Goal: Check status: Check status

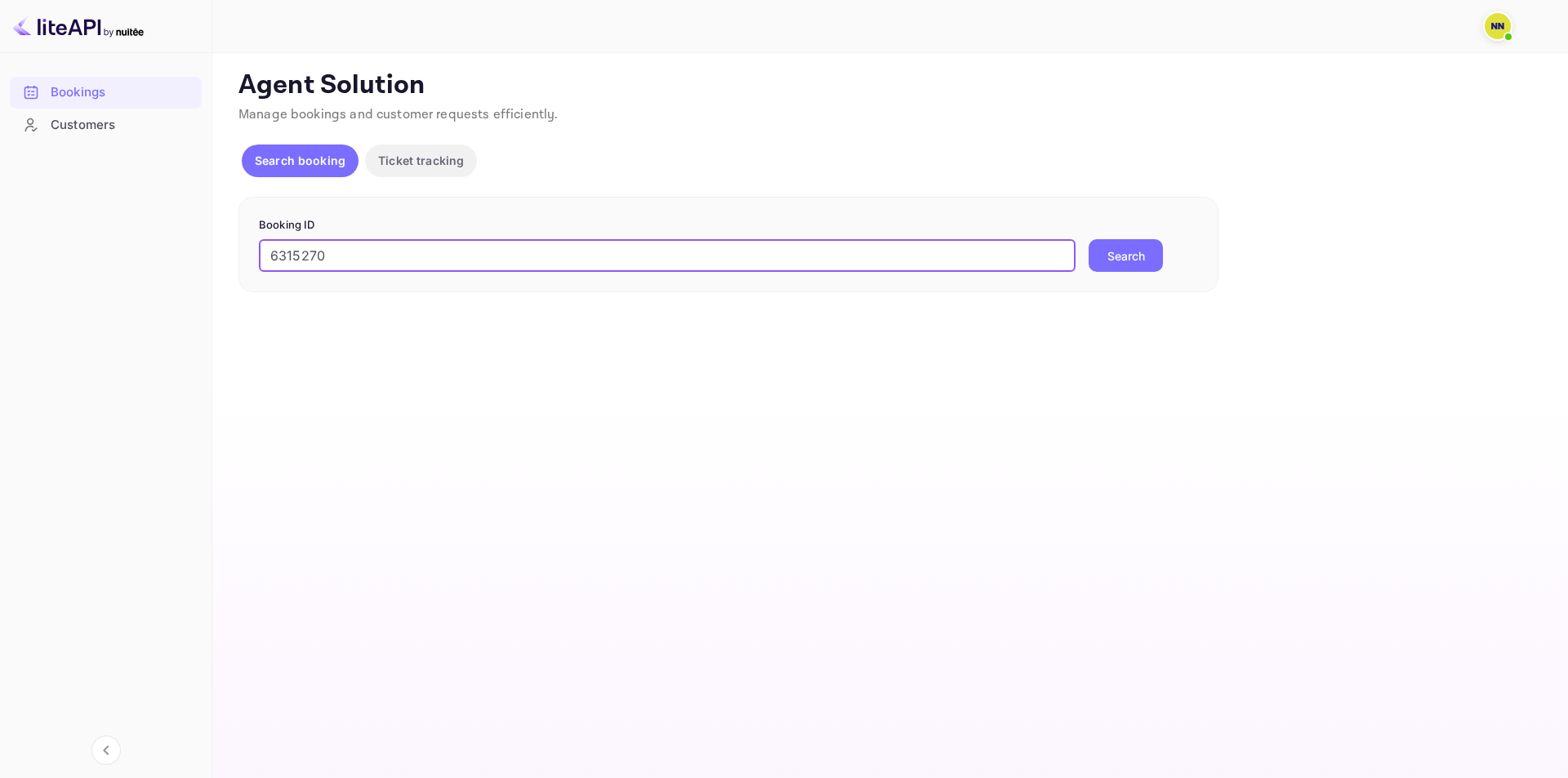
type input "6315270"
click at [1121, 252] on button "Search" at bounding box center [1126, 255] width 75 height 33
click at [1128, 264] on button "Search" at bounding box center [1126, 255] width 75 height 33
click at [1498, 22] on img at bounding box center [1498, 26] width 26 height 26
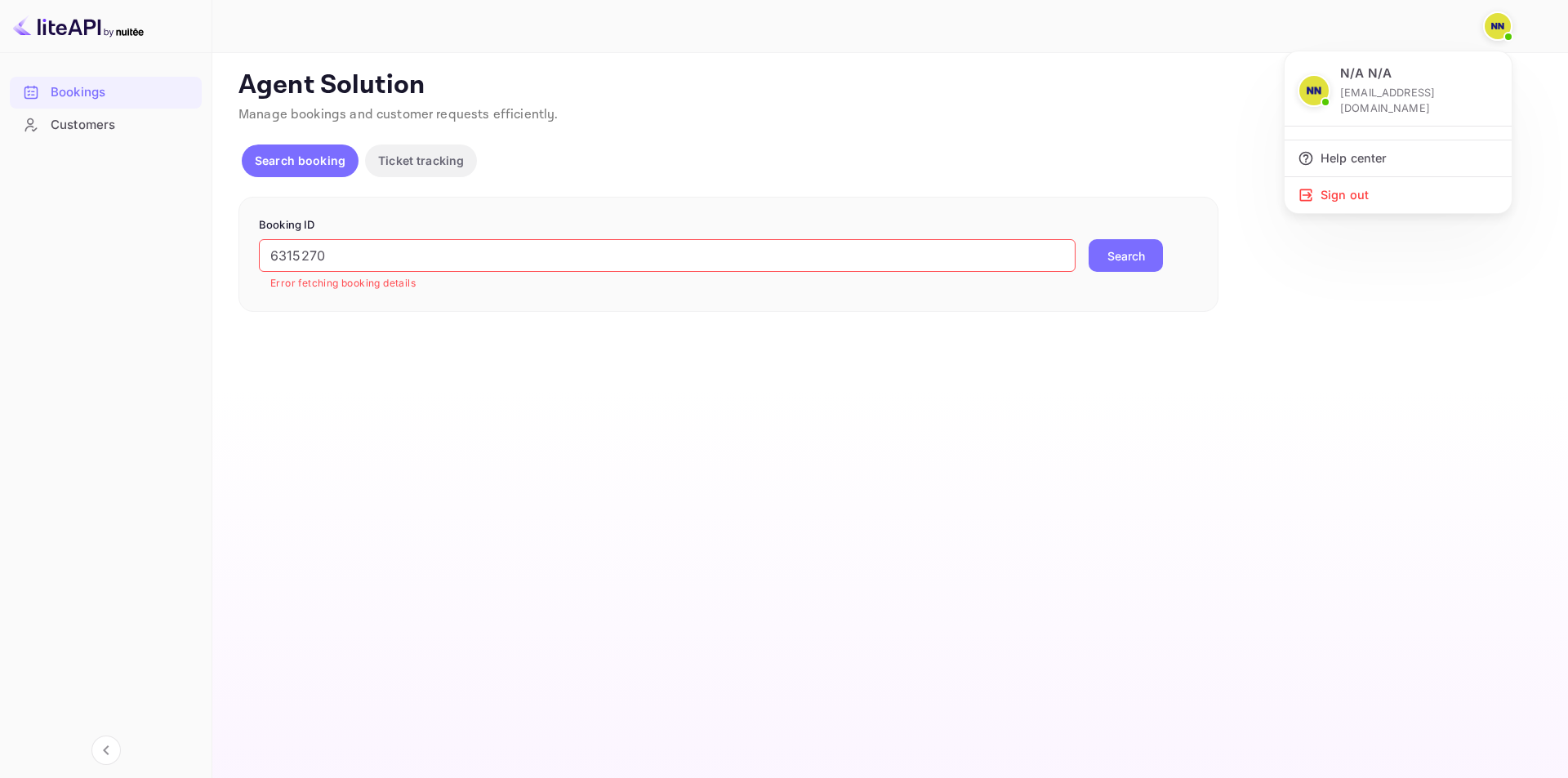
click at [1498, 22] on div at bounding box center [784, 389] width 1568 height 778
click at [314, 167] on p "Search booking" at bounding box center [300, 160] width 90 height 17
click at [313, 182] on div "Search booking Ticket tracking" at bounding box center [363, 164] width 242 height 39
click at [317, 167] on p "Search booking" at bounding box center [300, 160] width 90 height 17
click at [408, 172] on button "Ticket tracking" at bounding box center [421, 161] width 112 height 33
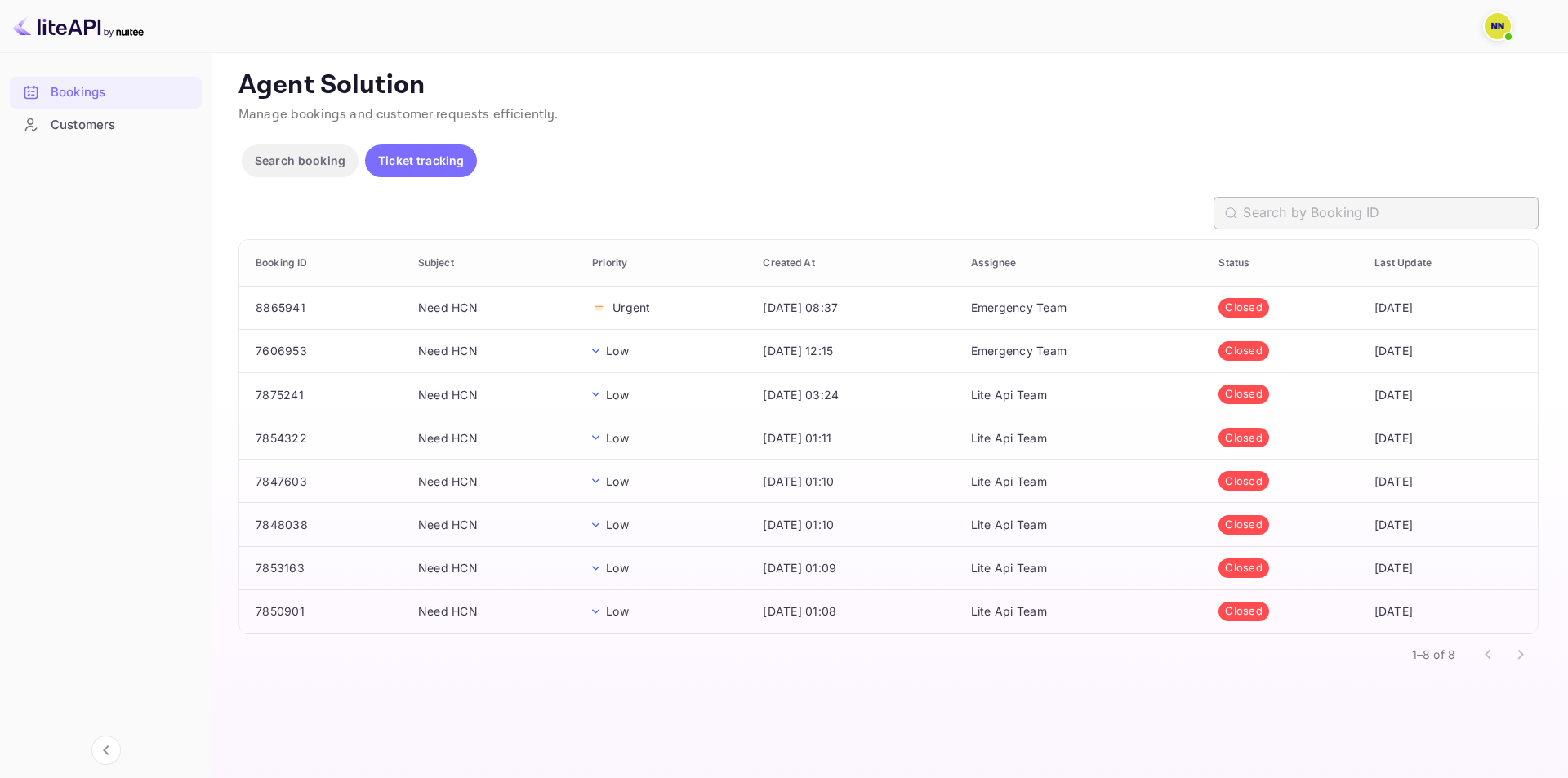
click at [1342, 214] on input "text" at bounding box center [1390, 213] width 296 height 33
paste input "6315270"
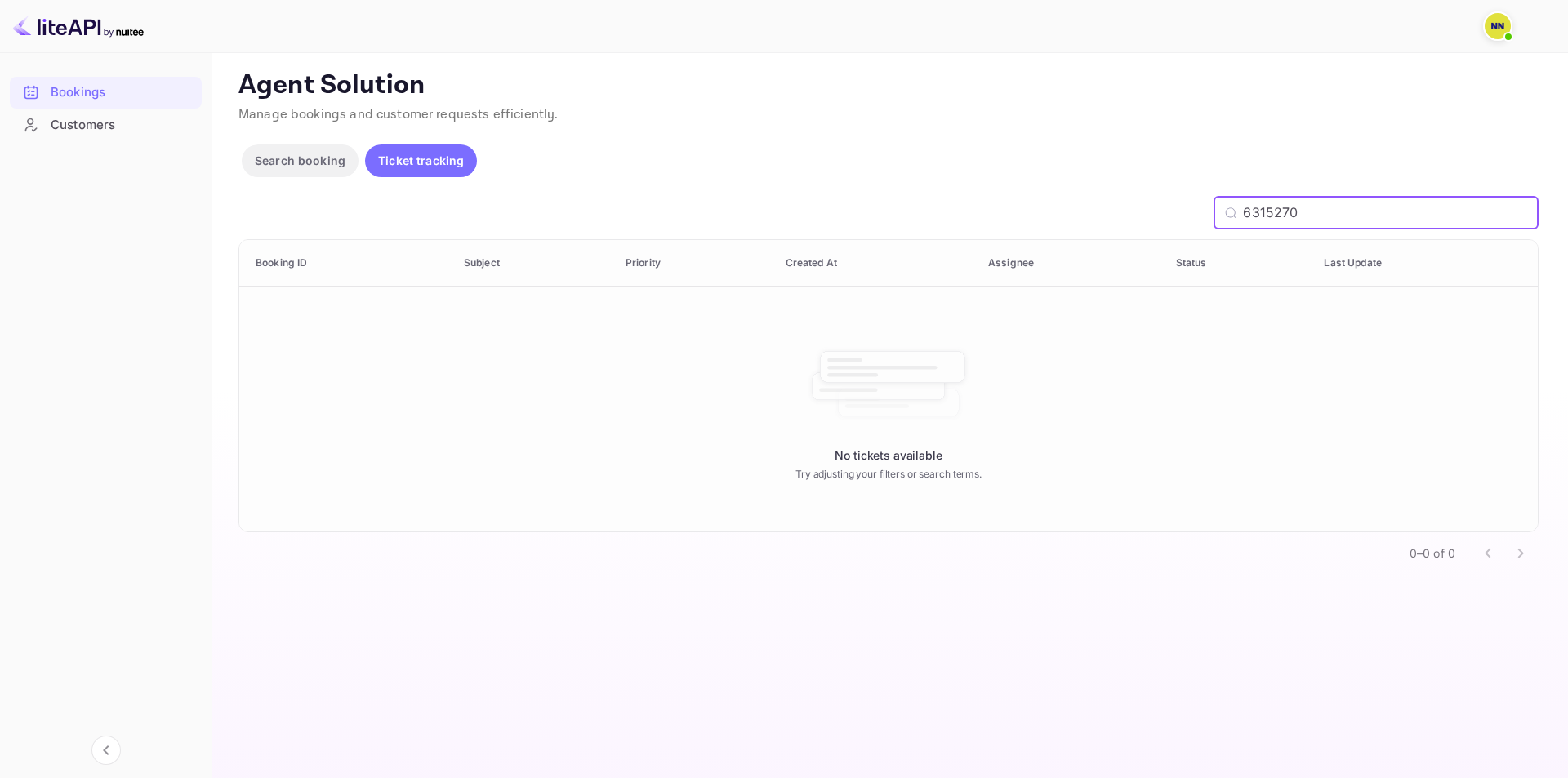
type input "6315270"
click at [306, 178] on div "Search booking Ticket tracking" at bounding box center [363, 164] width 242 height 39
click at [306, 167] on p "Search booking" at bounding box center [300, 160] width 90 height 17
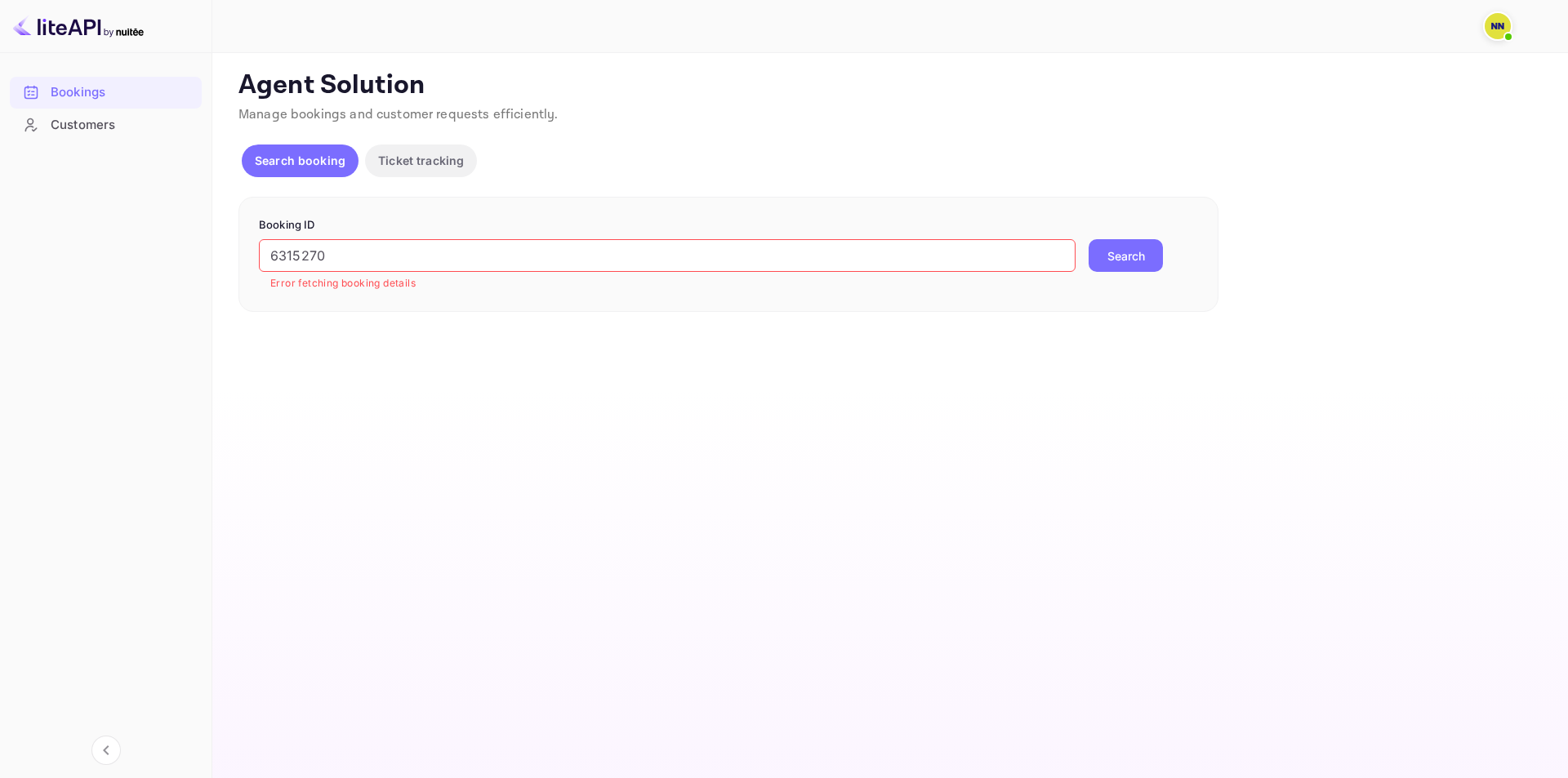
click at [318, 254] on input "6315270" at bounding box center [667, 255] width 817 height 33
drag, startPoint x: 353, startPoint y: 255, endPoint x: 89, endPoint y: 290, distance: 266.3
click at [89, 290] on div "Bookings Customers Now you can check your travel website directly from the link…" at bounding box center [784, 389] width 1568 height 778
click at [1142, 265] on button "Search" at bounding box center [1126, 255] width 75 height 33
click at [64, 125] on div "Customers" at bounding box center [121, 125] width 143 height 18
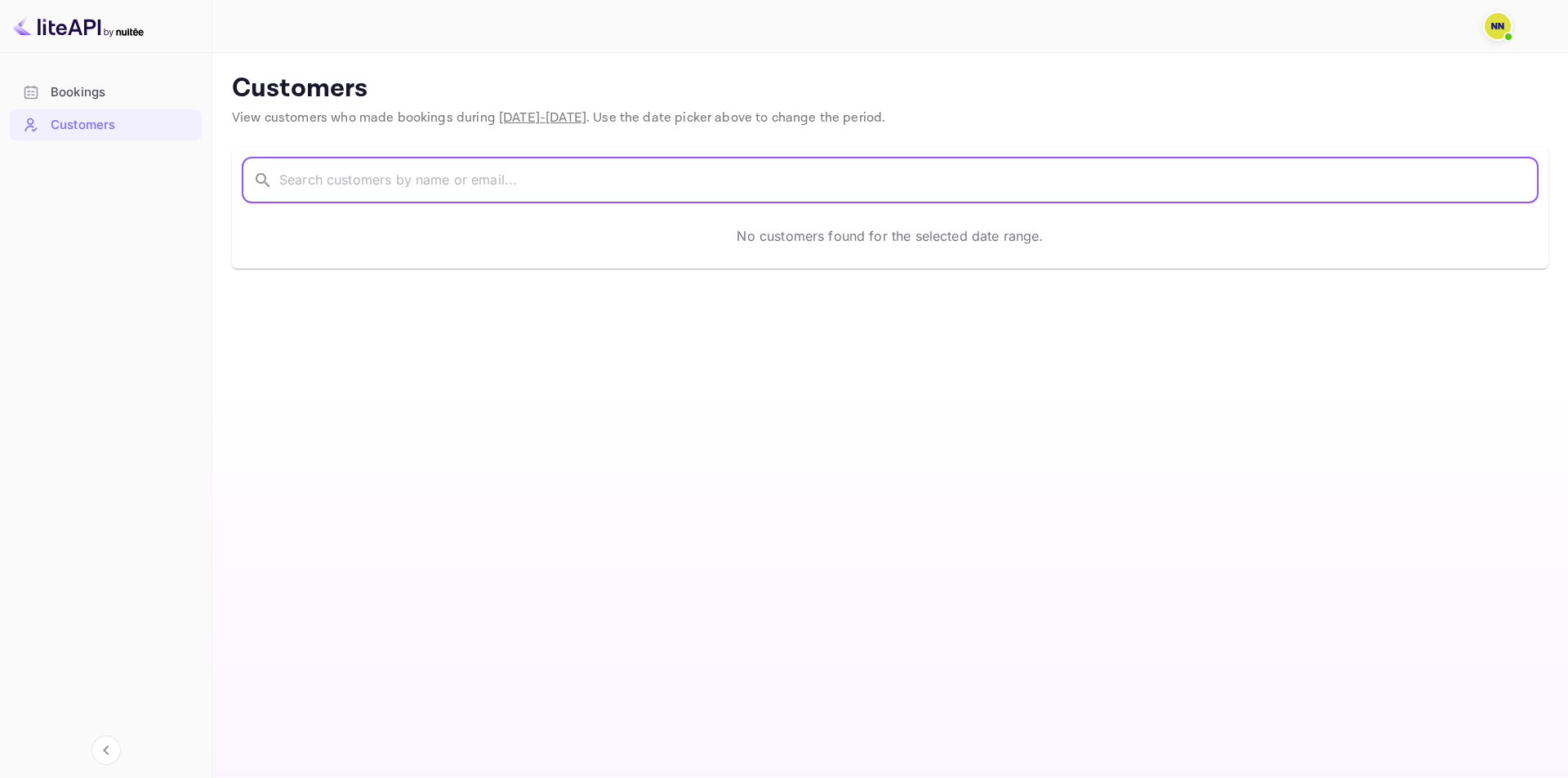
click at [519, 184] on input "text" at bounding box center [909, 180] width 1260 height 46
paste input "6315270"
type input "6"
type input "TBO"
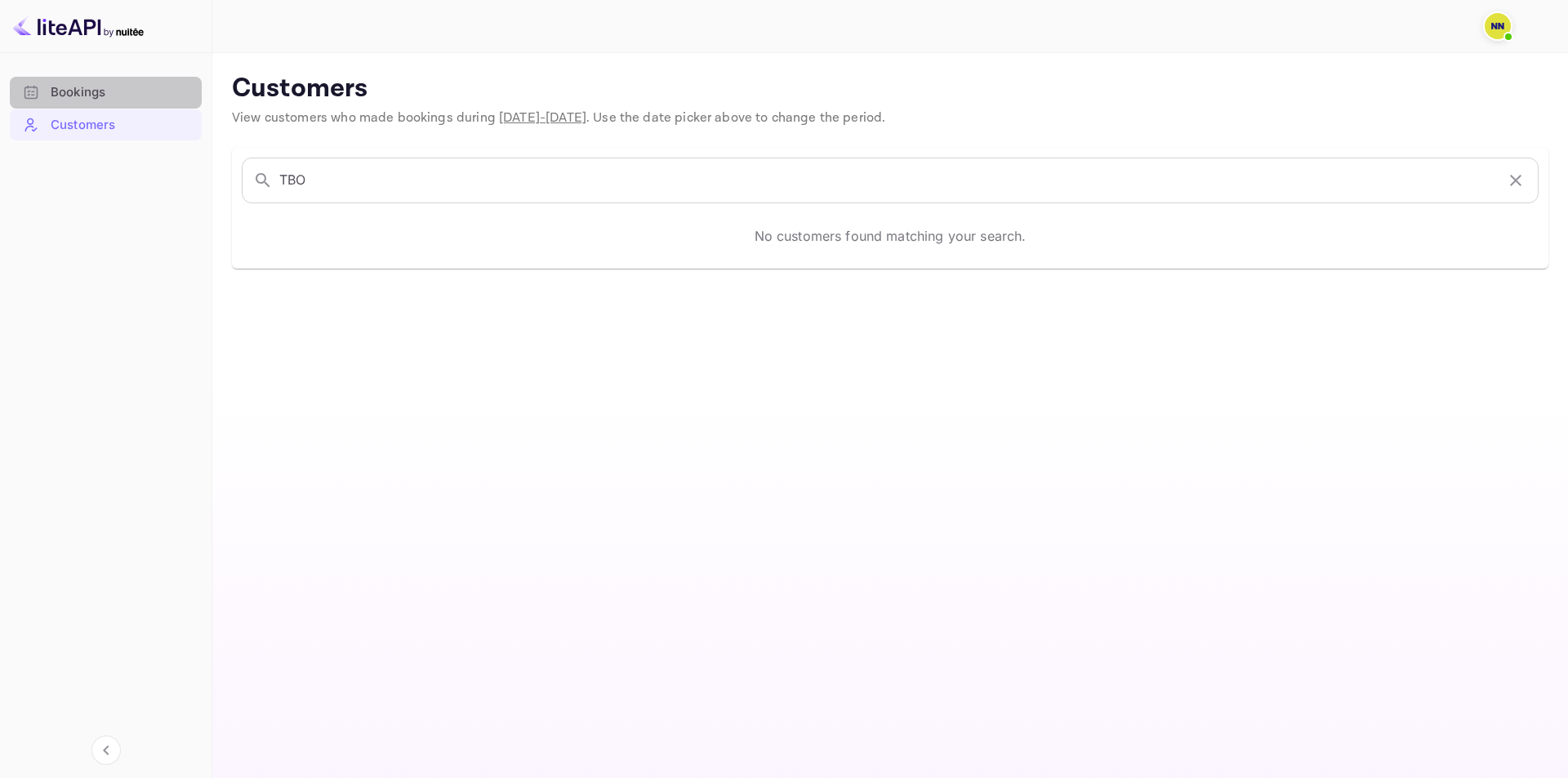
click at [113, 87] on div "Bookings" at bounding box center [121, 92] width 143 height 18
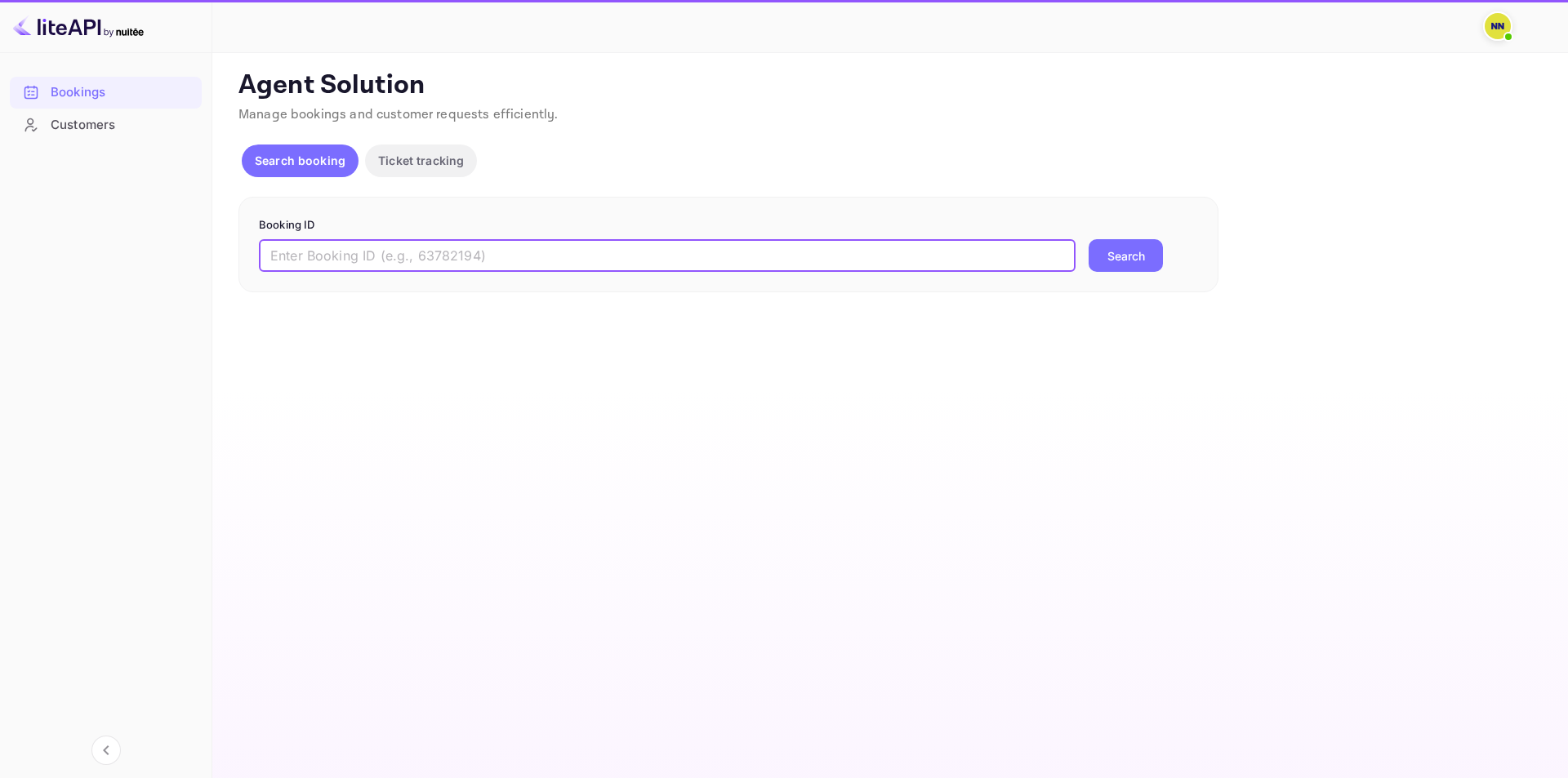
click at [438, 251] on input "text" at bounding box center [667, 255] width 817 height 33
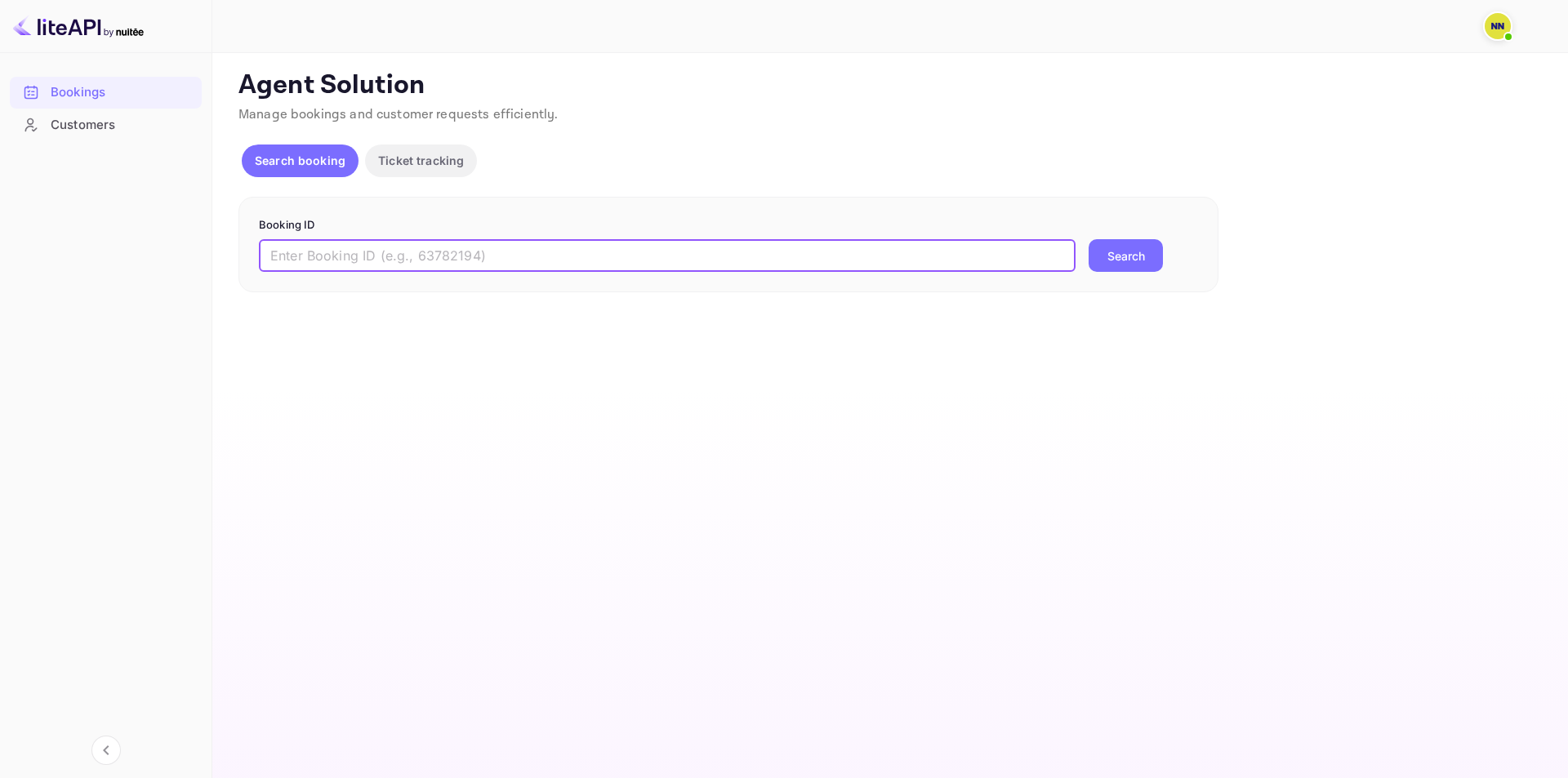
paste input "6315270"
type input "6315270"
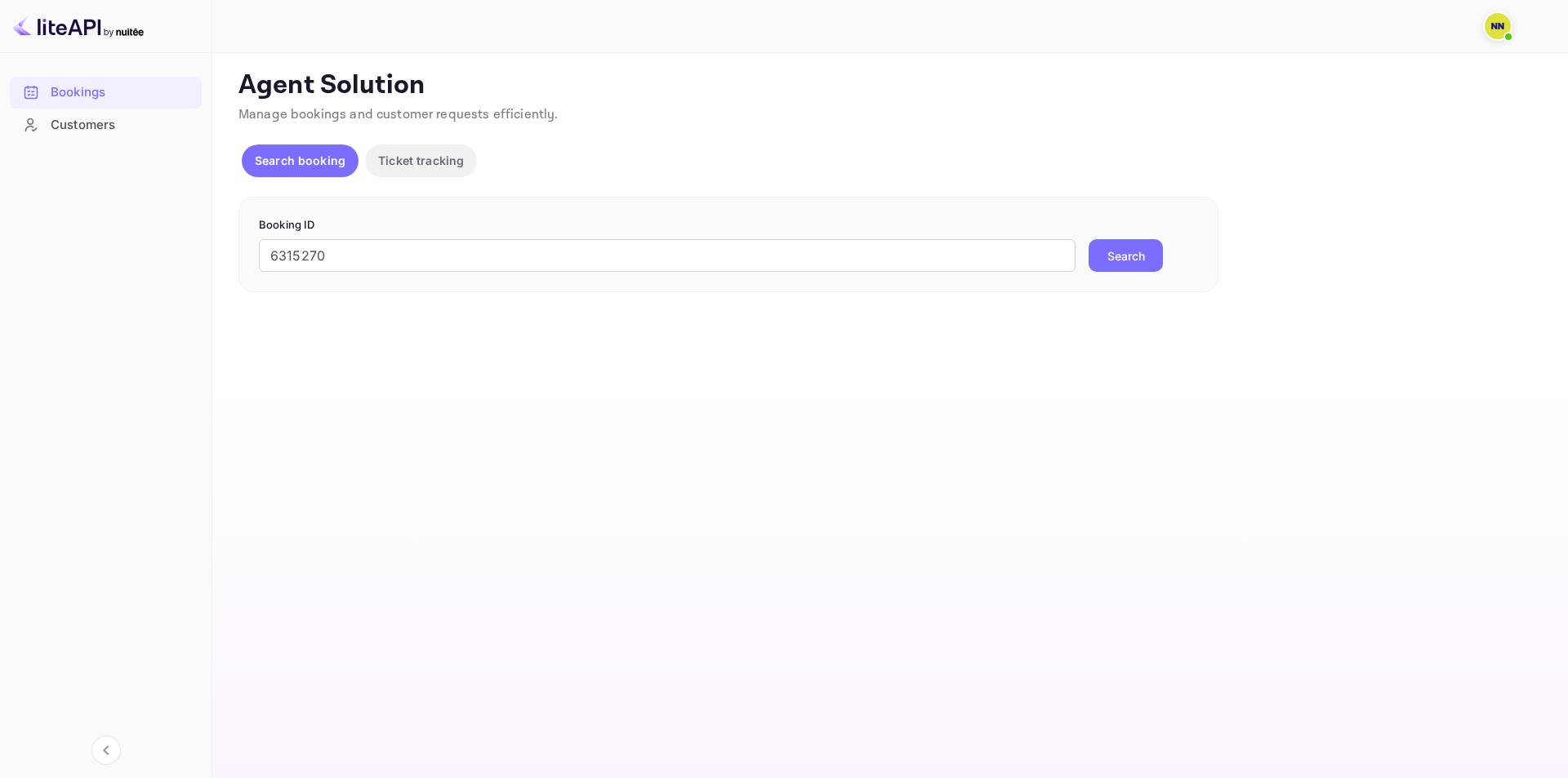
click at [1106, 265] on button "Search" at bounding box center [1126, 255] width 75 height 33
click at [1123, 260] on button "Search" at bounding box center [1126, 255] width 75 height 33
click at [94, 31] on img at bounding box center [79, 26] width 131 height 26
click at [124, 33] on img at bounding box center [79, 26] width 131 height 26
click at [1506, 22] on img at bounding box center [1498, 26] width 26 height 26
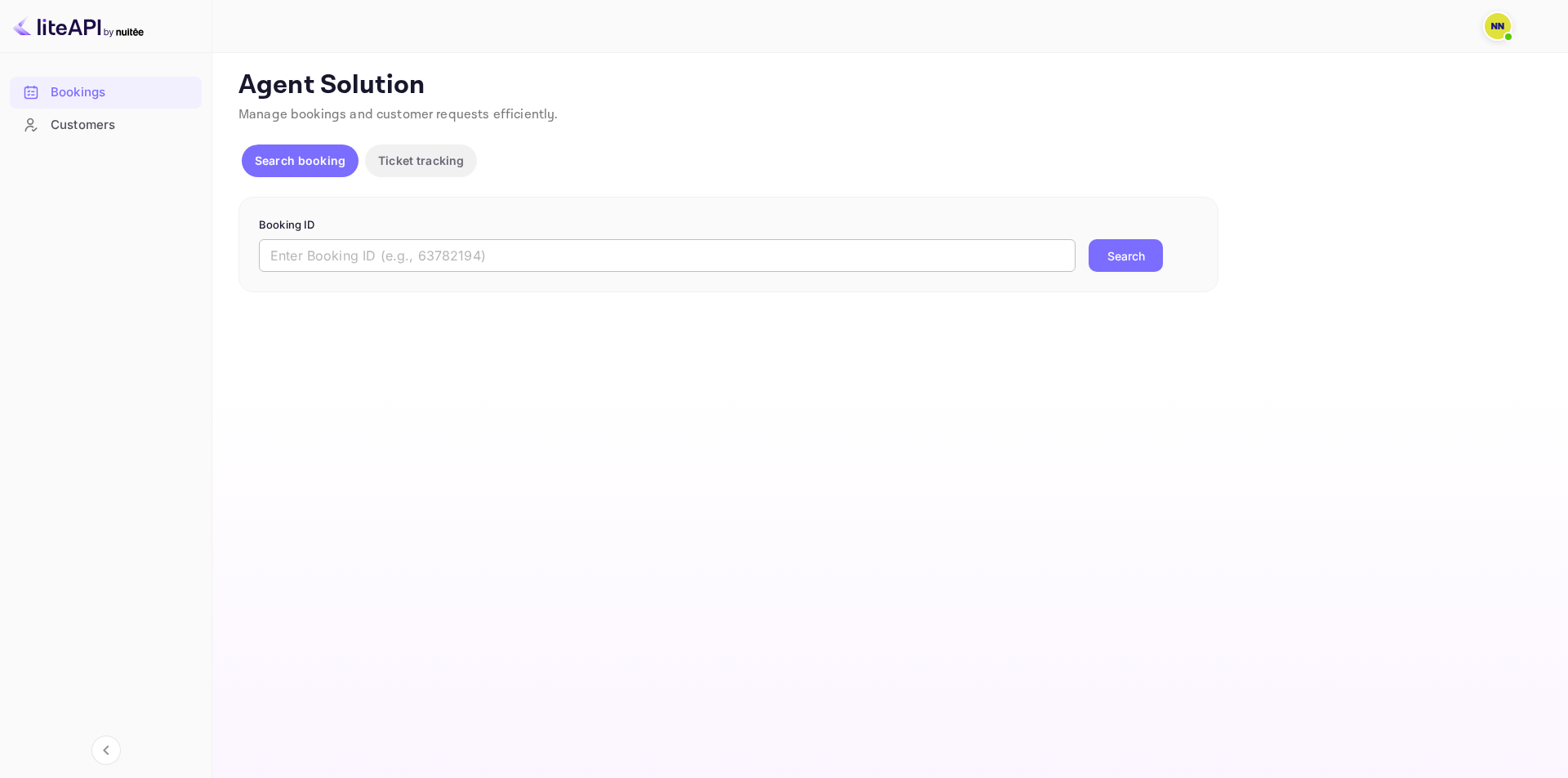
click at [451, 262] on input "text" at bounding box center [667, 255] width 817 height 33
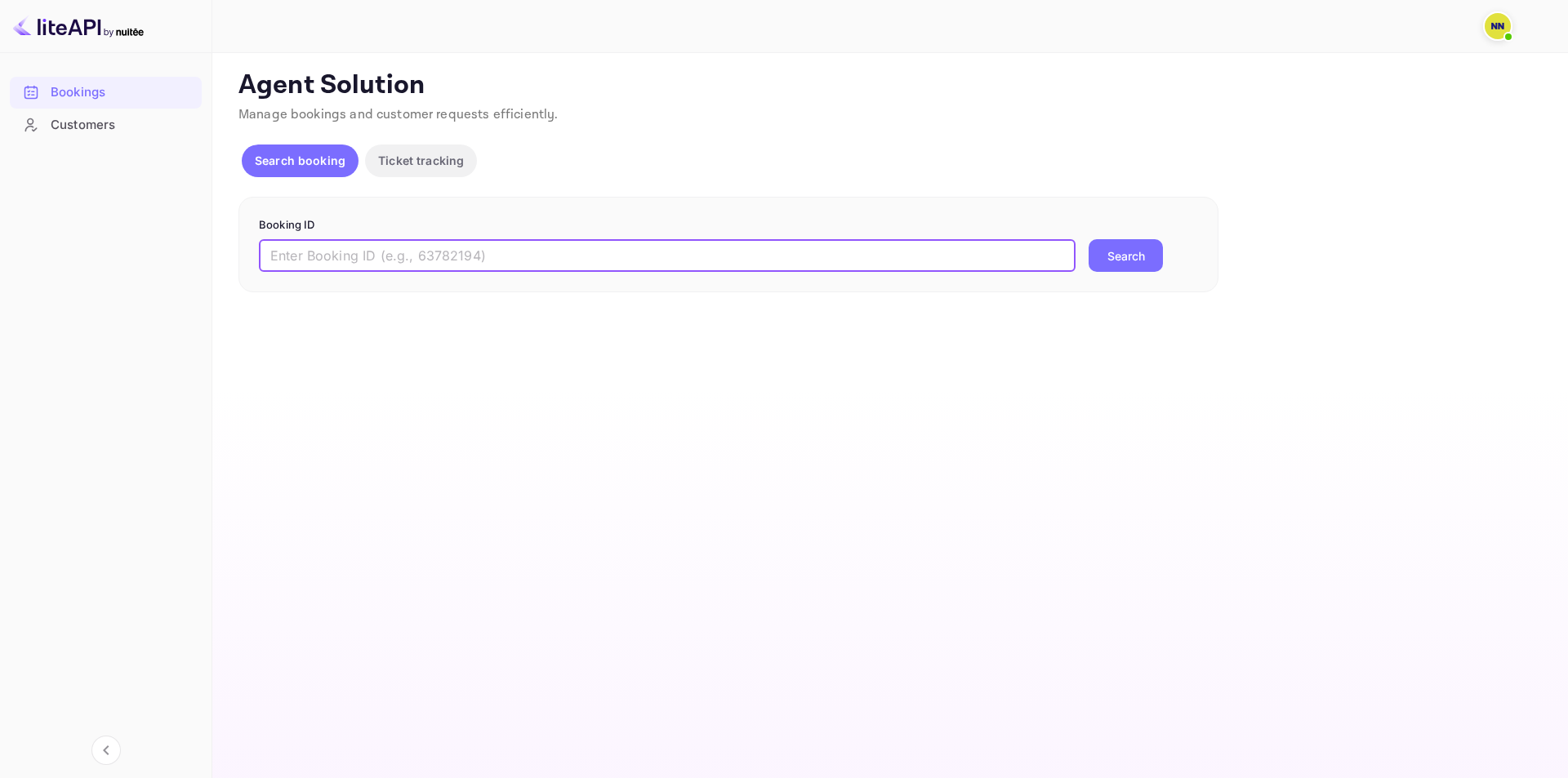
paste input "6315270"
type input "6315270"
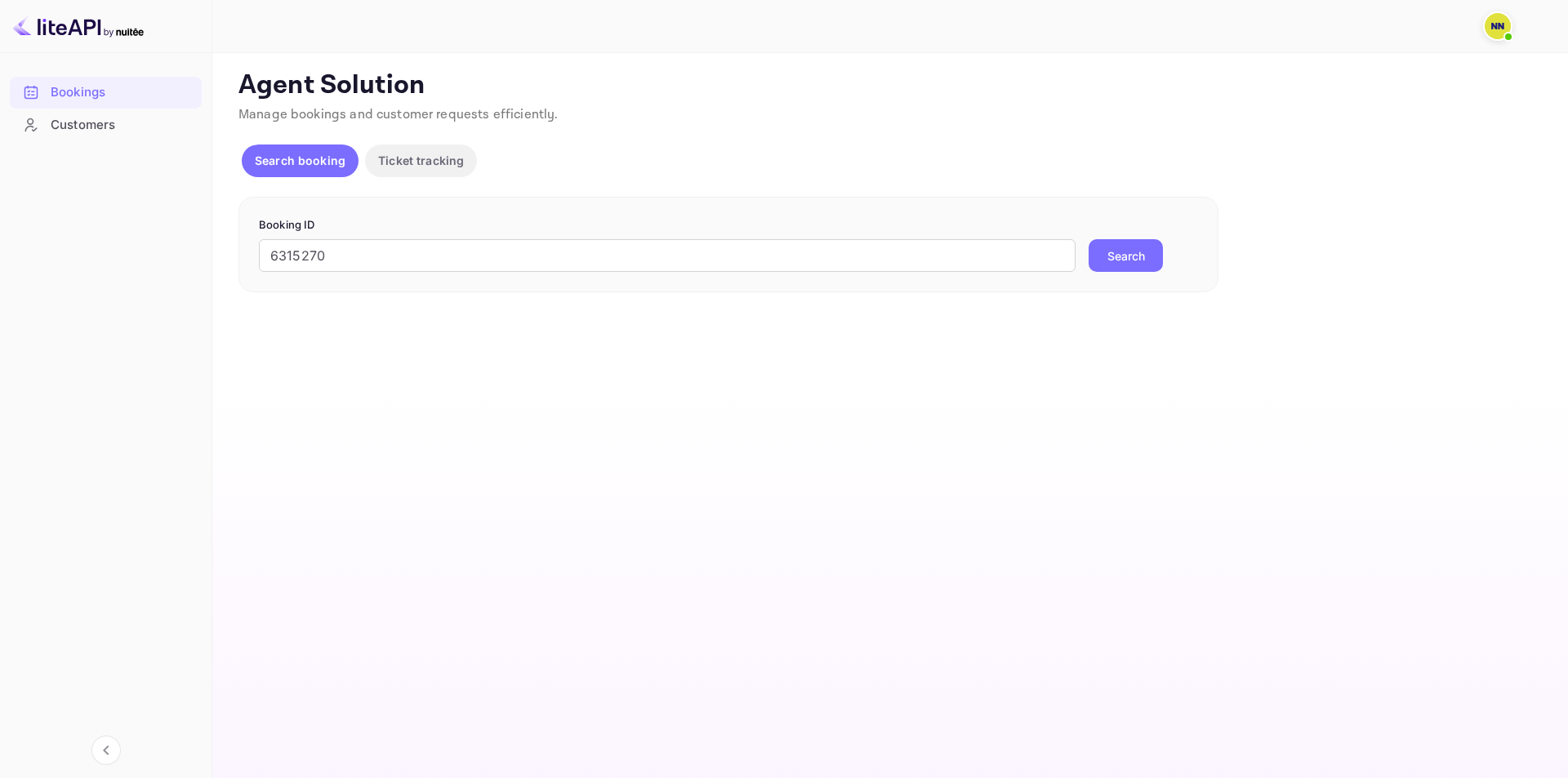
click at [1127, 258] on button "Search" at bounding box center [1126, 255] width 75 height 33
click at [1130, 252] on button "Search" at bounding box center [1126, 255] width 75 height 33
click at [1493, 23] on img at bounding box center [1498, 26] width 26 height 26
click at [1372, 126] on hr at bounding box center [1398, 126] width 227 height 1
click at [1373, 93] on p "zen.abddin@tbo.com" at bounding box center [1419, 100] width 158 height 31
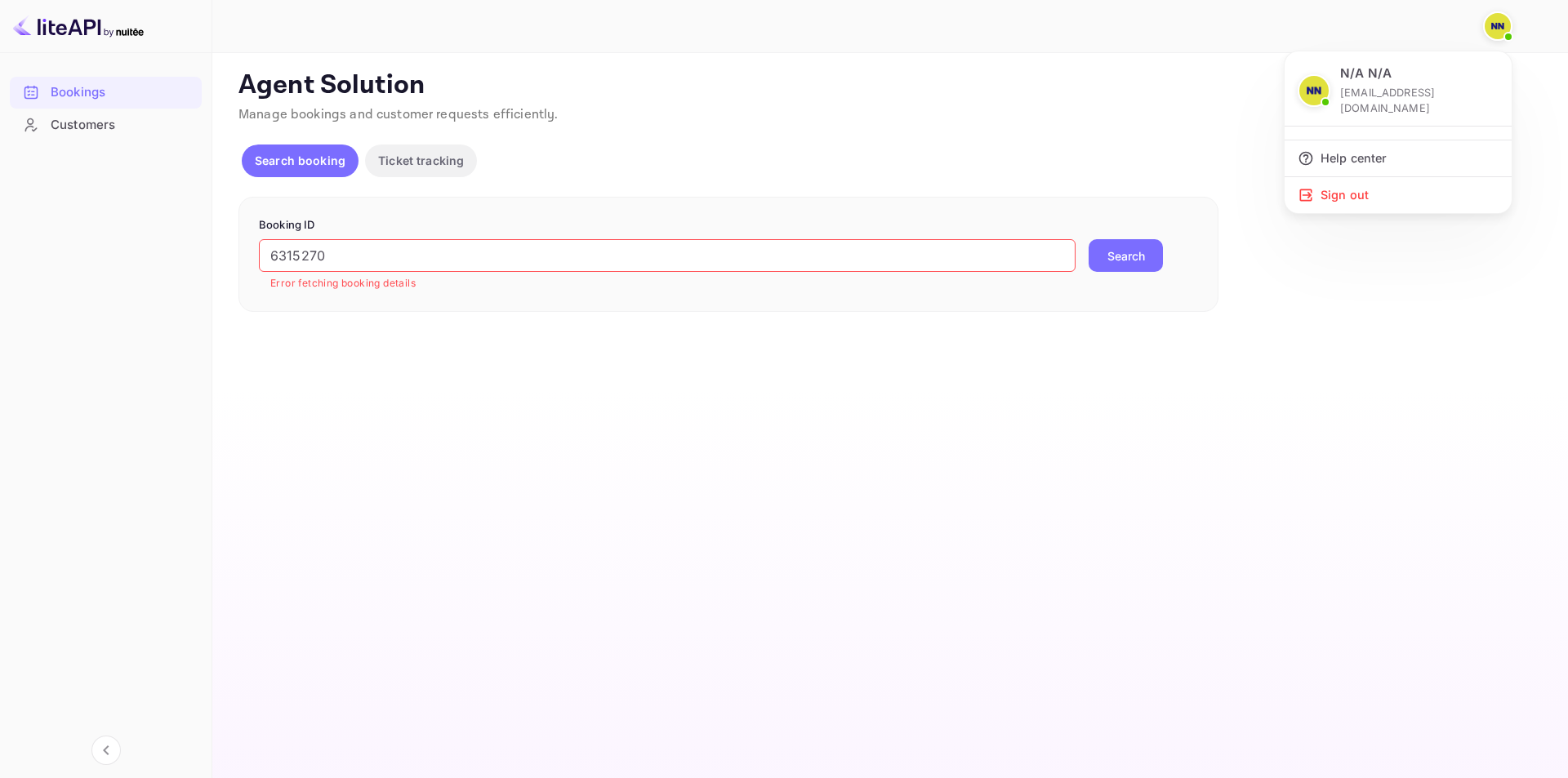
click at [1319, 82] on img at bounding box center [1313, 90] width 29 height 29
click at [1386, 62] on div "N/A N/A zen.abddin@tbo.com" at bounding box center [1398, 91] width 227 height 68
click at [103, 104] on div at bounding box center [784, 389] width 1568 height 778
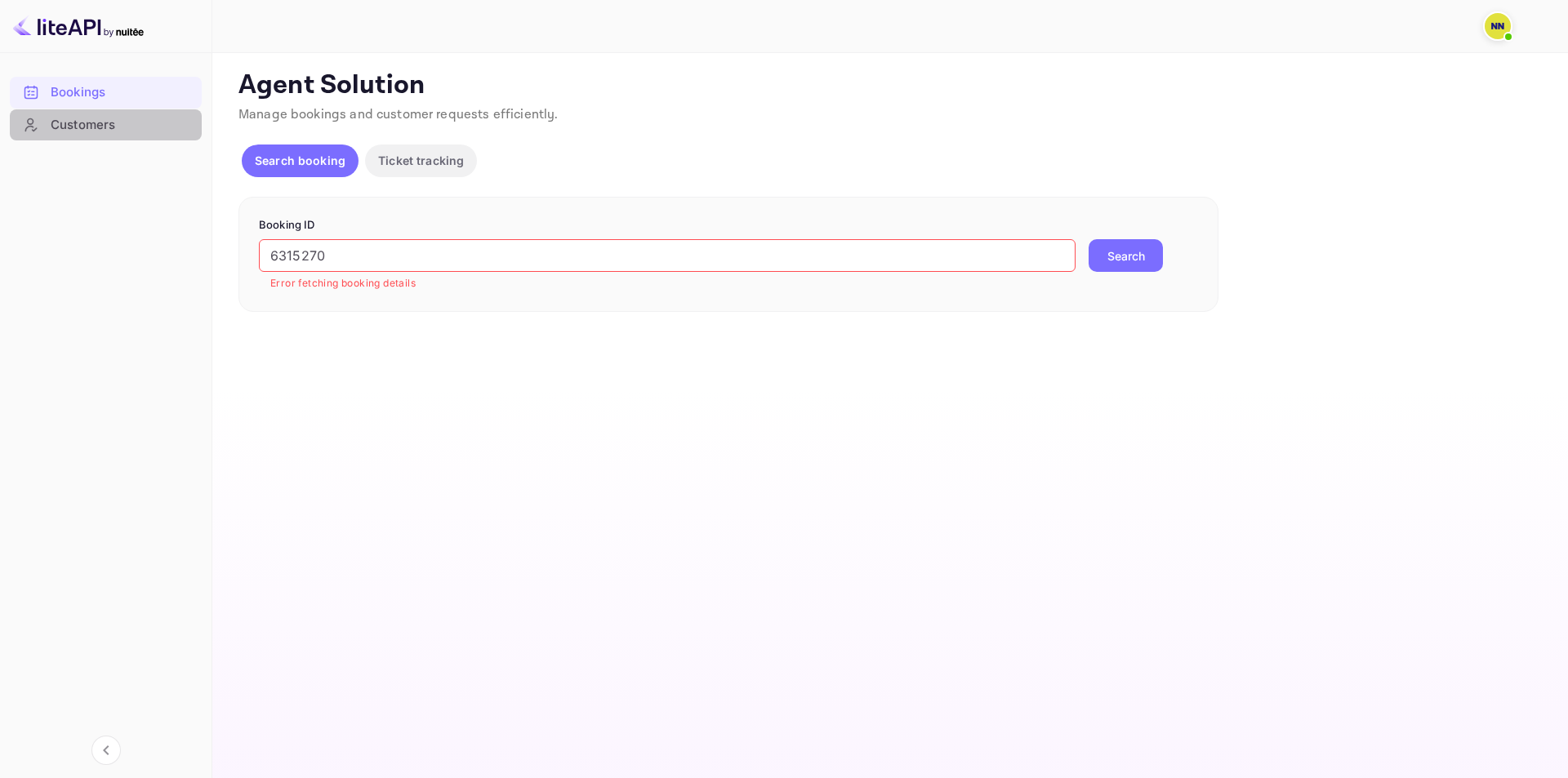
click at [76, 132] on div "Customers" at bounding box center [121, 125] width 143 height 18
click at [107, 755] on icon "Collapse navigation" at bounding box center [106, 750] width 6 height 10
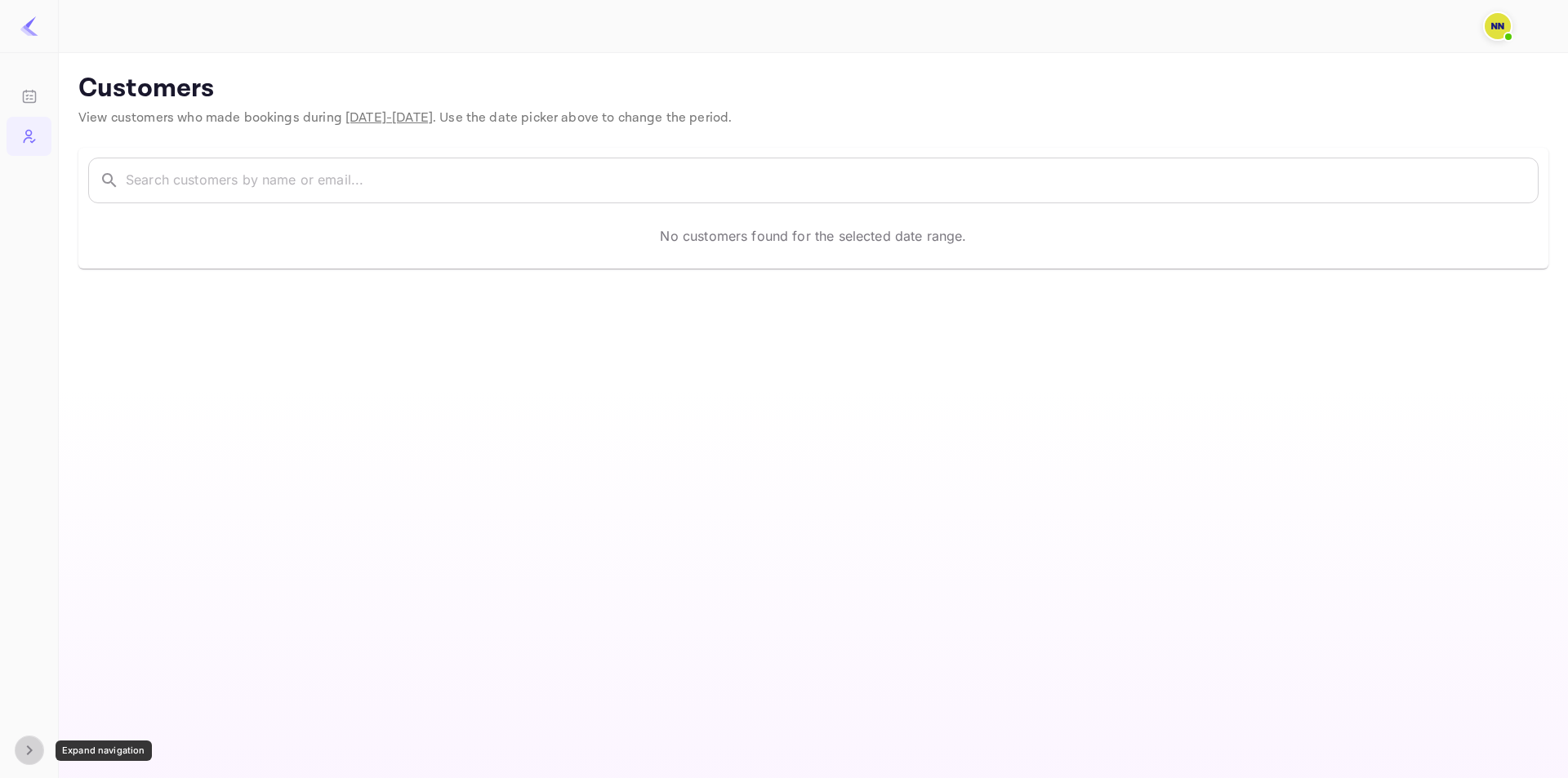
click at [36, 750] on icon "Expand navigation" at bounding box center [28, 750] width 19 height 19
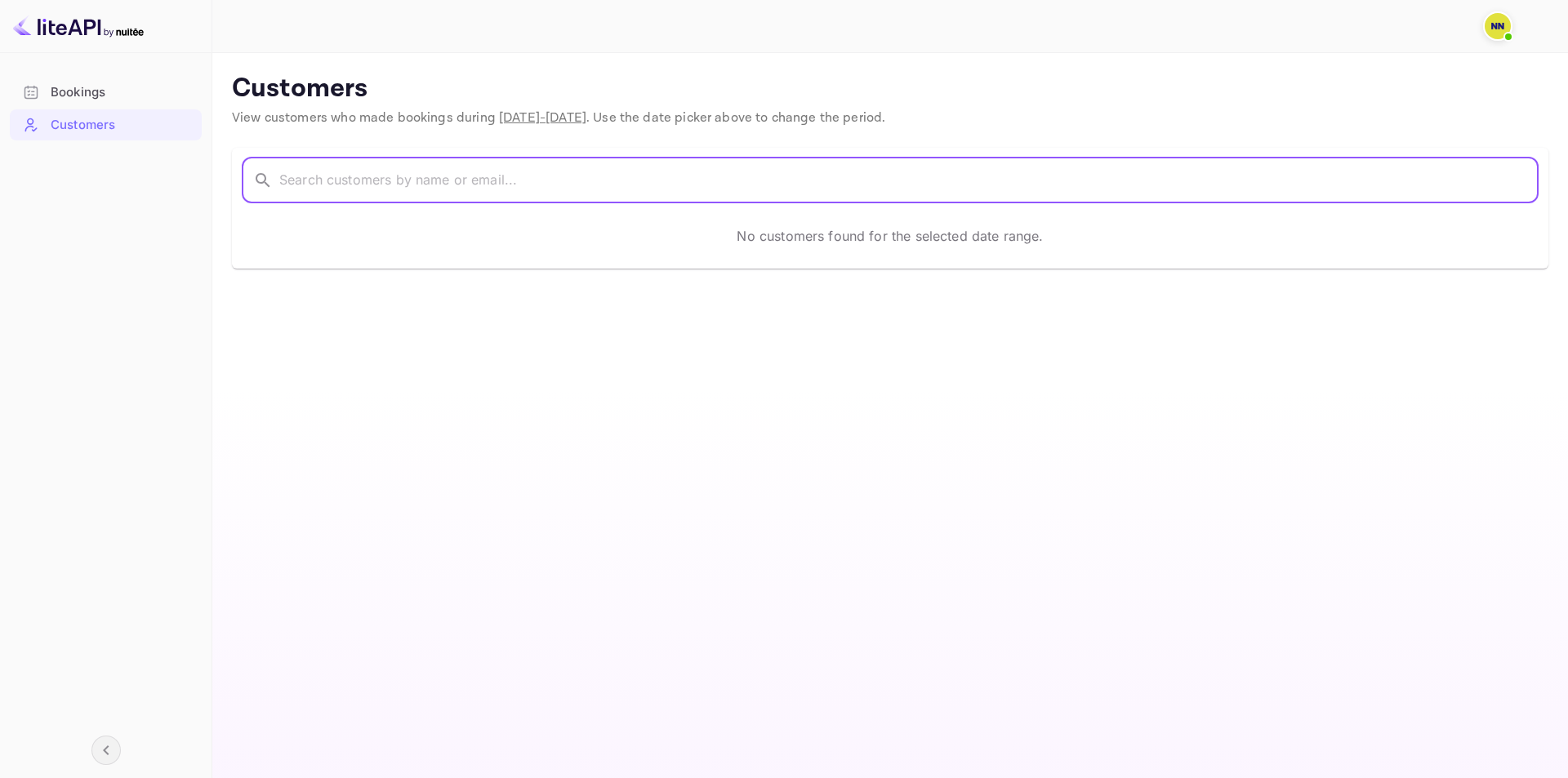
click at [374, 162] on input "text" at bounding box center [909, 180] width 1260 height 46
click at [132, 92] on div "Bookings" at bounding box center [121, 92] width 143 height 18
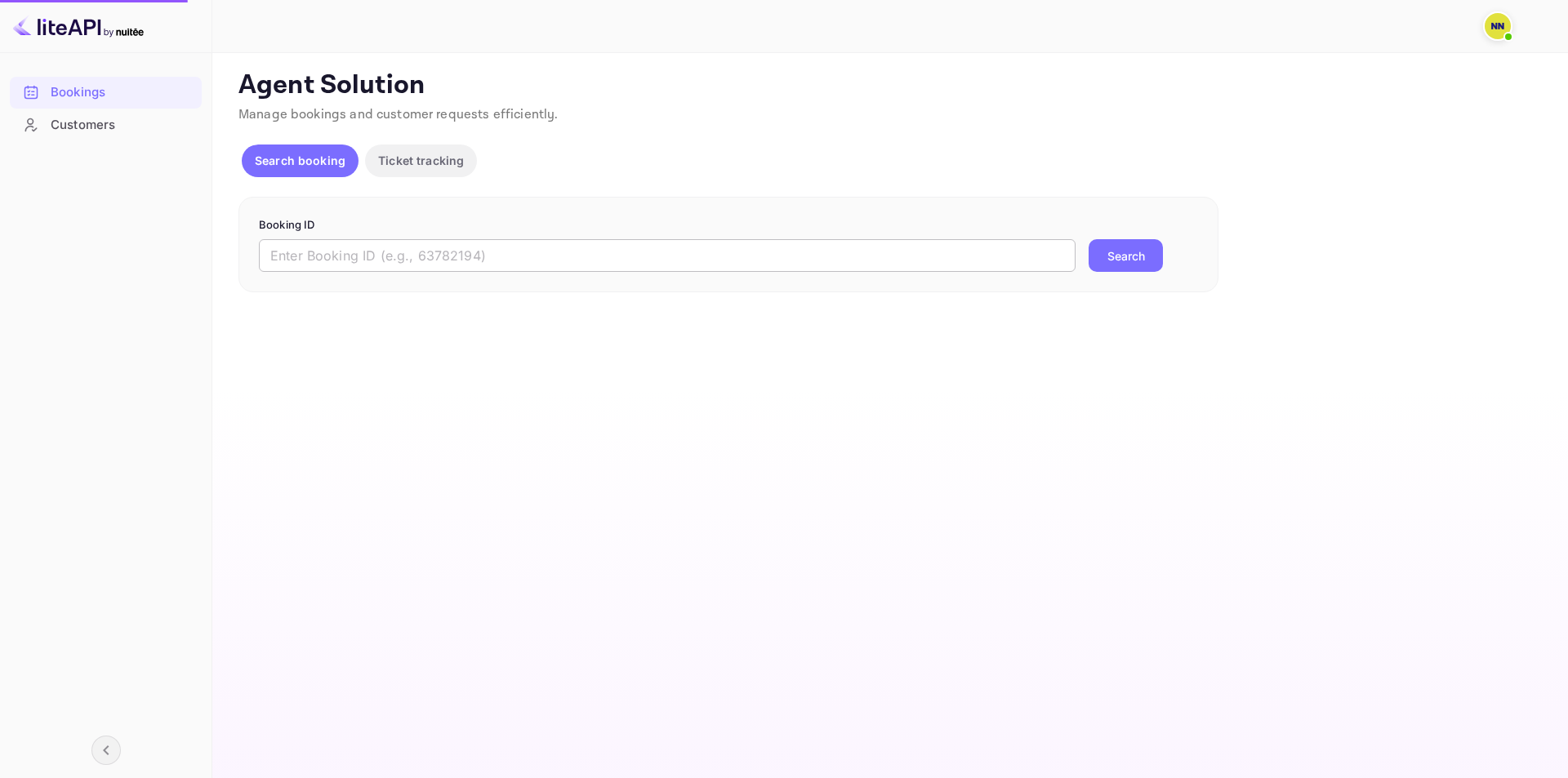
click at [491, 263] on input "text" at bounding box center [667, 255] width 817 height 33
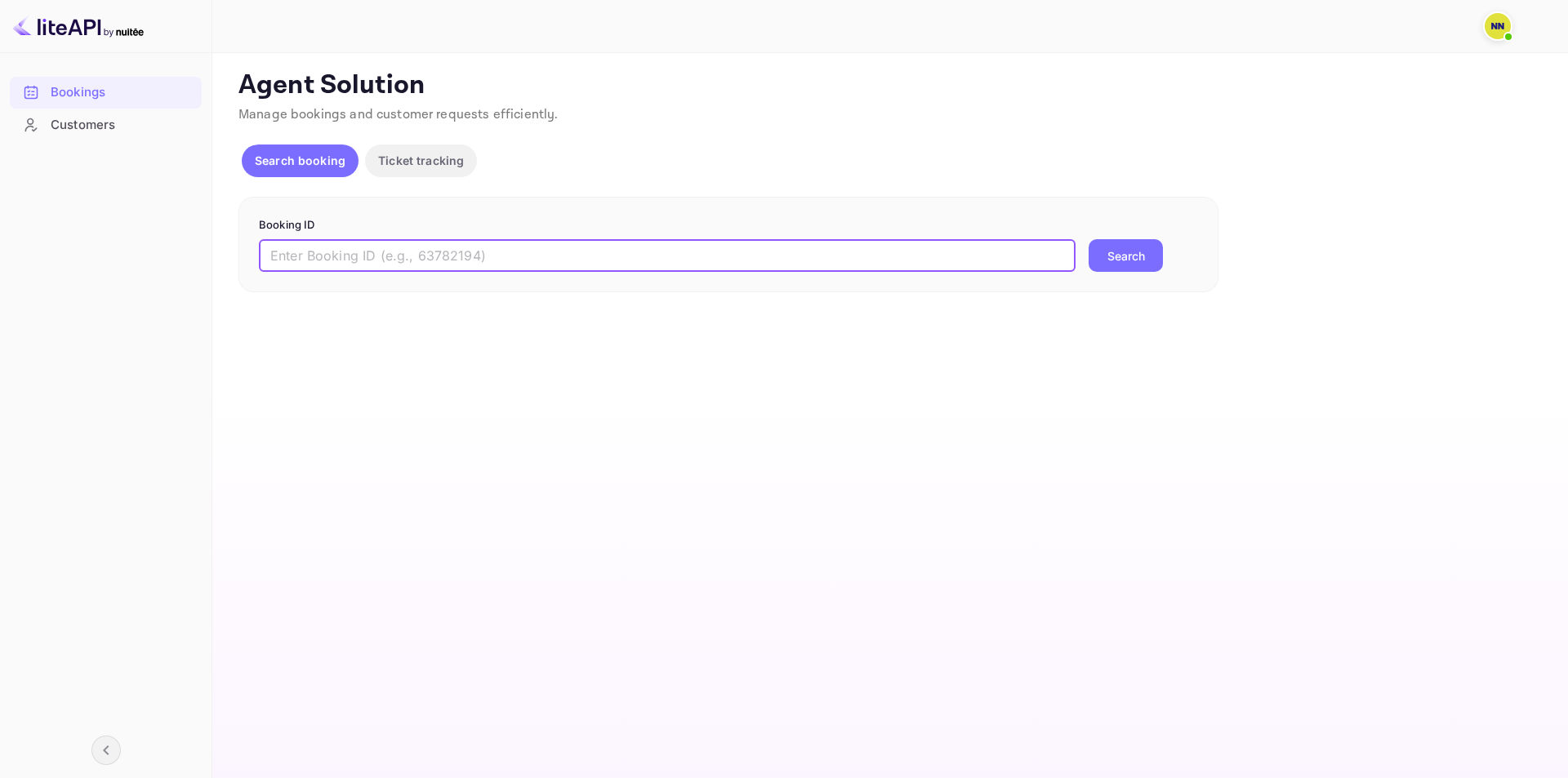
paste input "6315270"
click at [1105, 257] on button "Search" at bounding box center [1126, 255] width 75 height 33
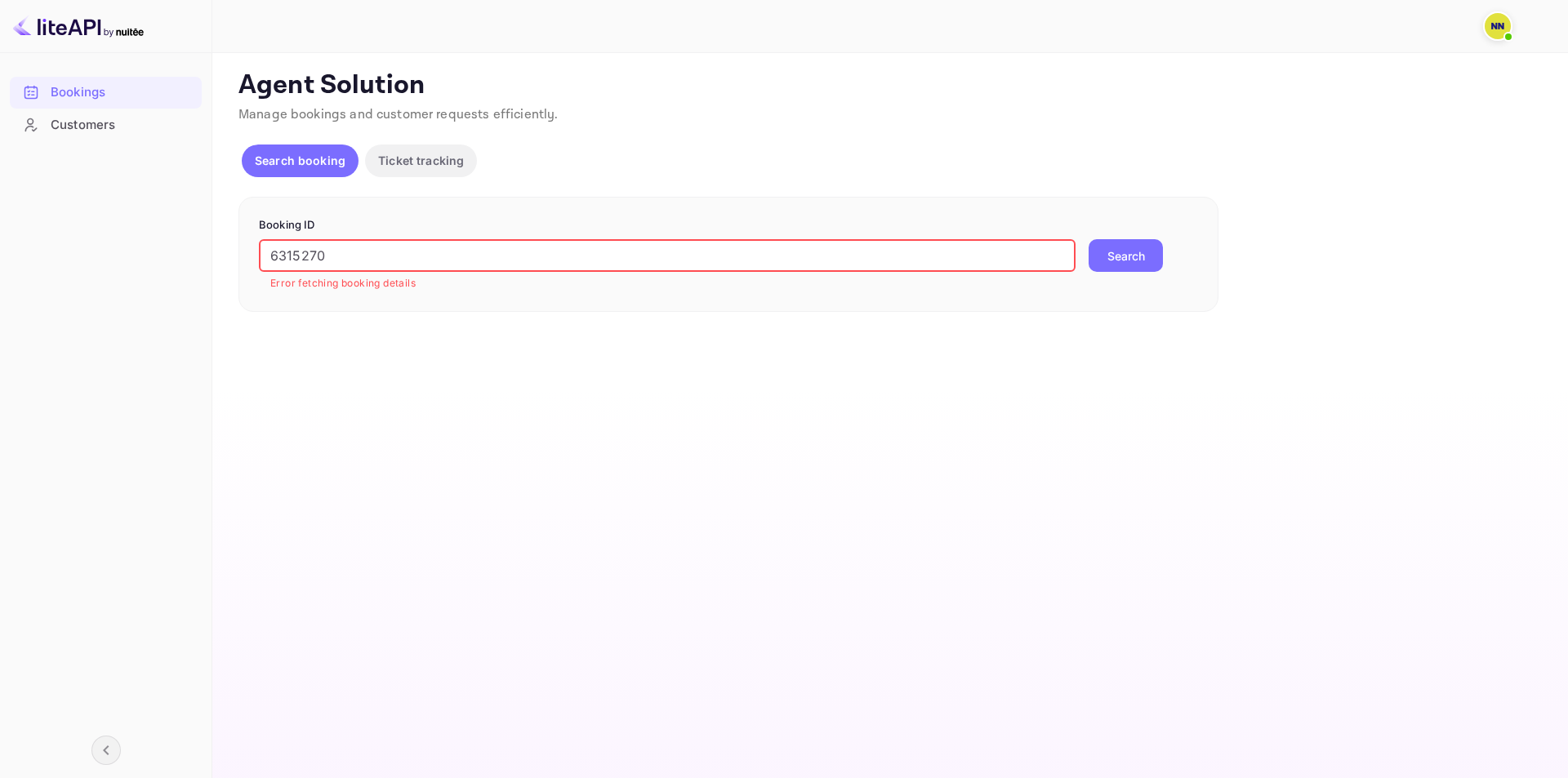
click at [390, 241] on input "6315270" at bounding box center [667, 255] width 817 height 33
click at [378, 249] on input "6315270" at bounding box center [667, 255] width 817 height 33
paste input "1702251406584518"
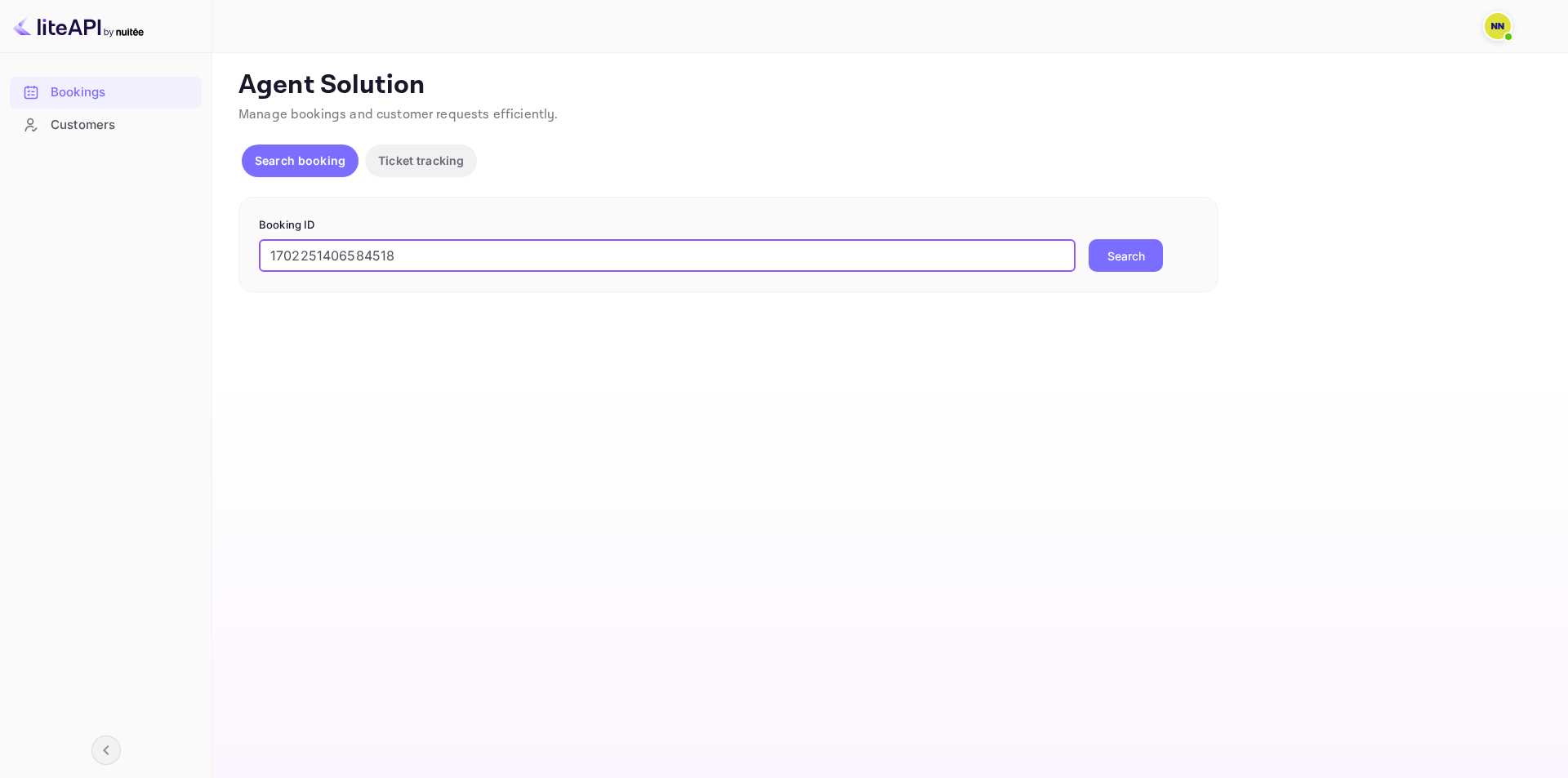
type input "1702251406584518"
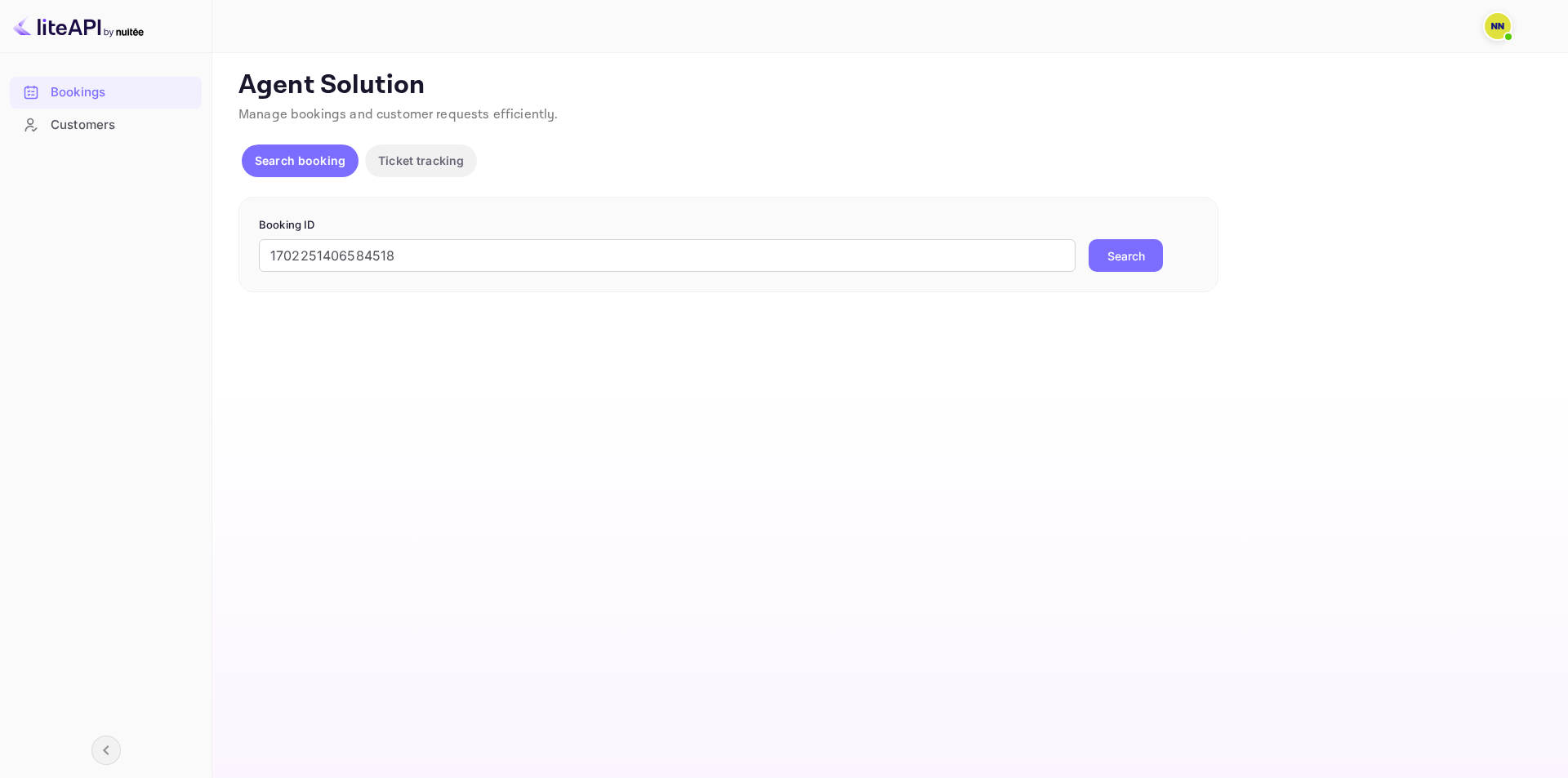
click at [1137, 233] on p "Booking ID" at bounding box center [728, 225] width 939 height 17
click at [1127, 248] on button "Search" at bounding box center [1126, 255] width 75 height 33
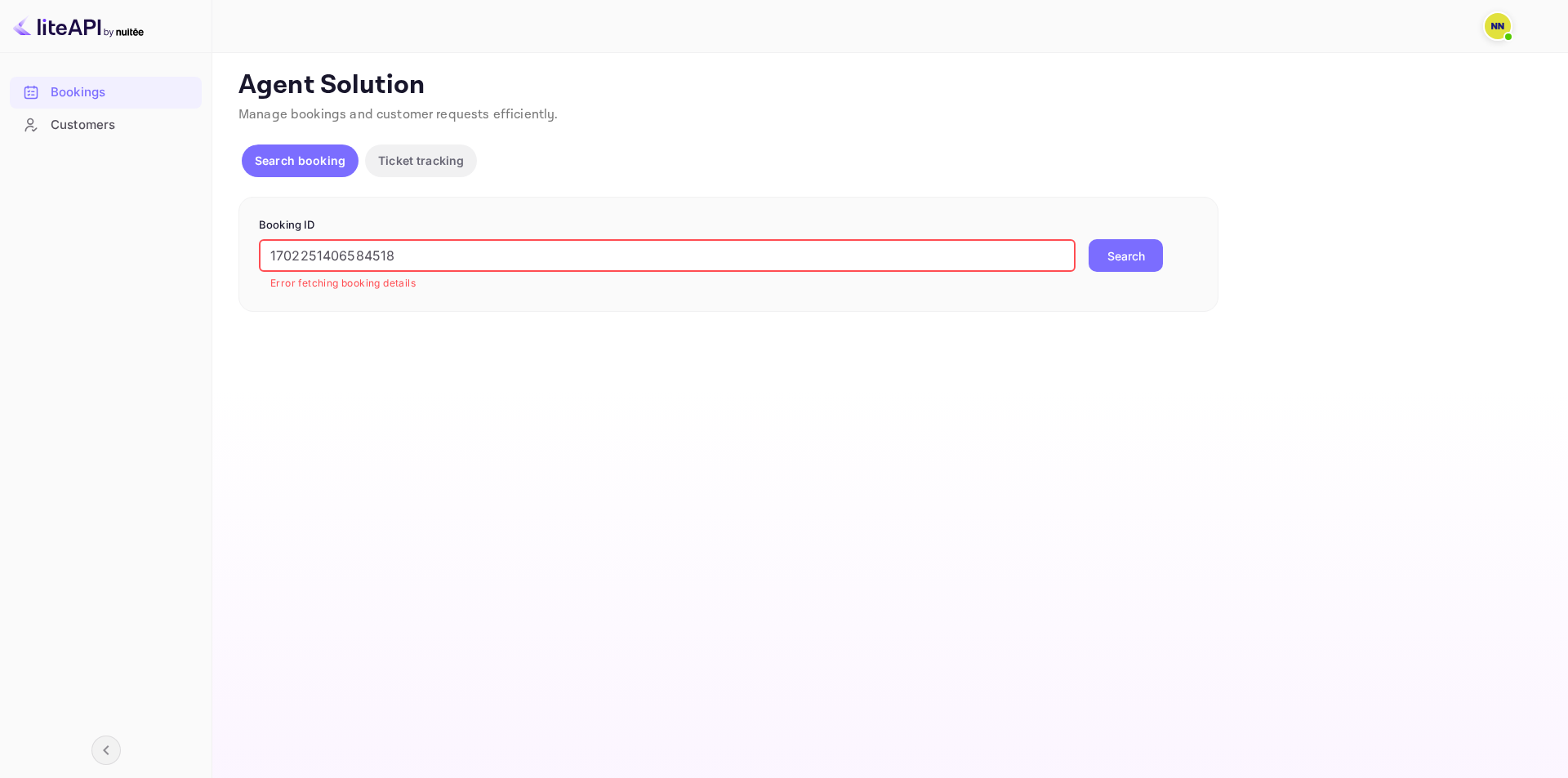
drag, startPoint x: 440, startPoint y: 259, endPoint x: 75, endPoint y: 257, distance: 365.0
click at [76, 257] on div "Bookings Customers Now you can check your travel website directly from the link…" at bounding box center [784, 389] width 1568 height 778
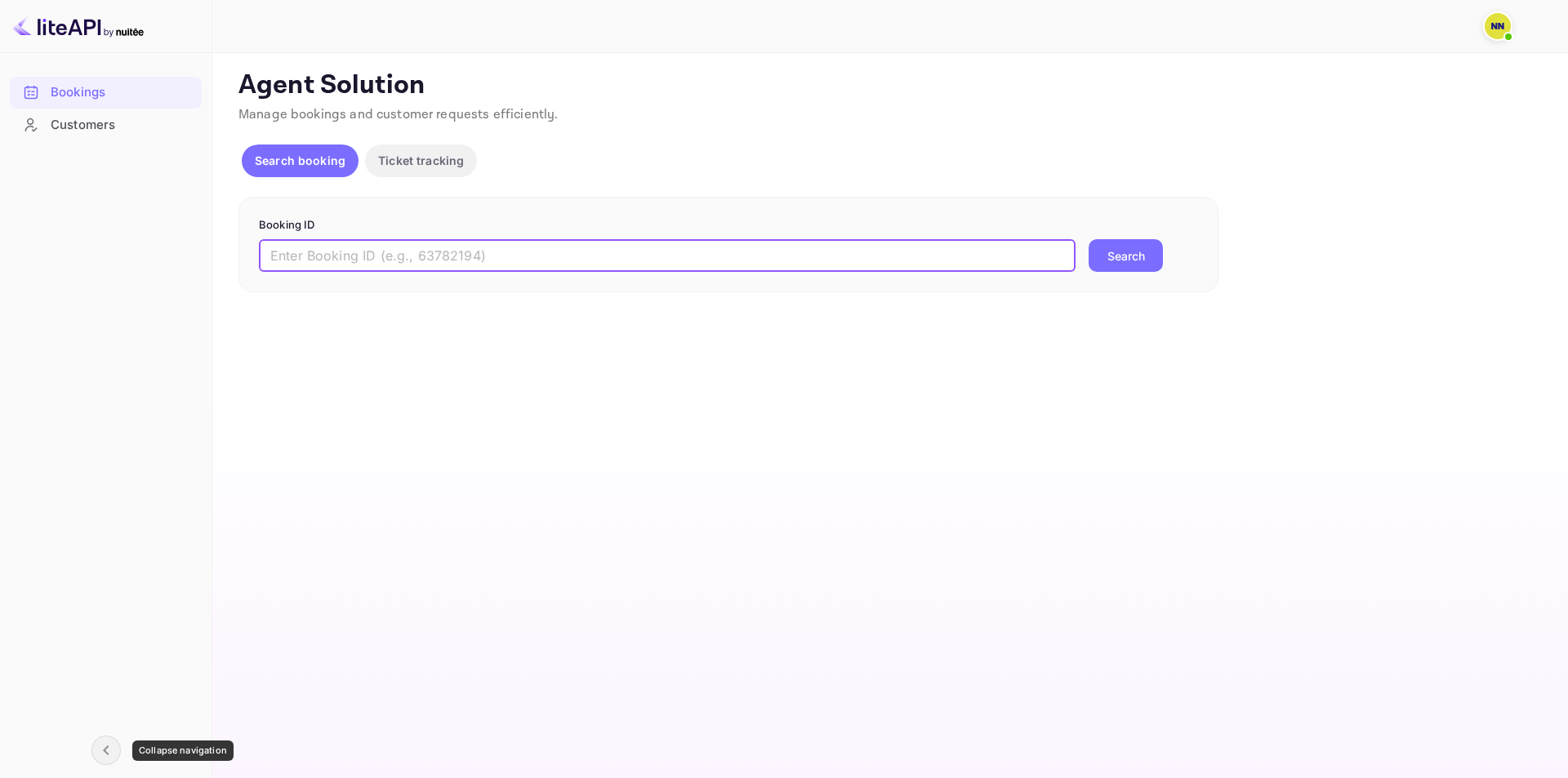
click at [103, 751] on icon "Collapse navigation" at bounding box center [106, 750] width 19 height 19
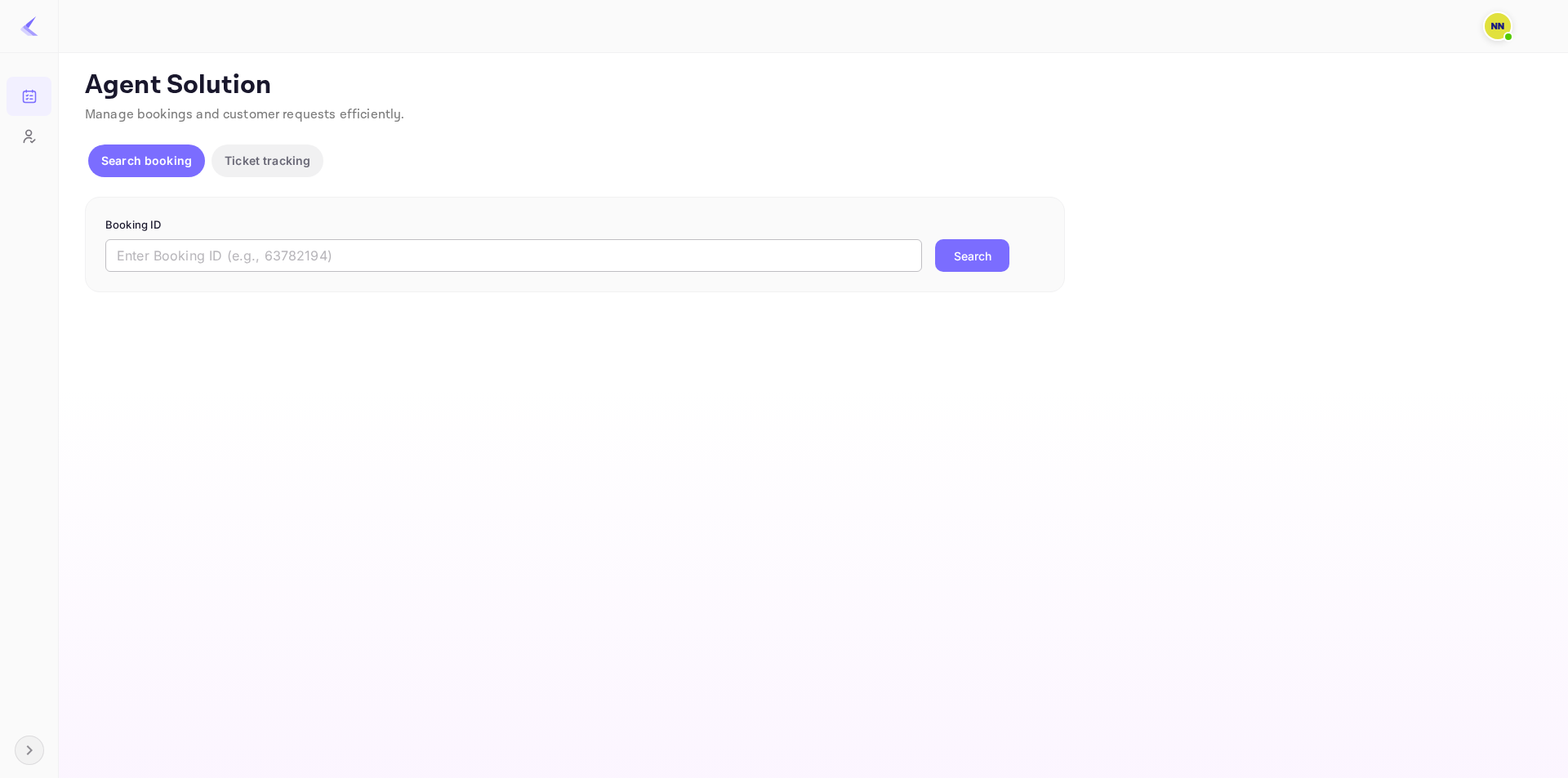
click at [265, 258] on input "text" at bounding box center [513, 255] width 817 height 33
click at [1073, 111] on p "Manage bookings and customer requests efficiently." at bounding box center [812, 115] width 1454 height 19
click at [251, 255] on input "text" at bounding box center [513, 255] width 817 height 33
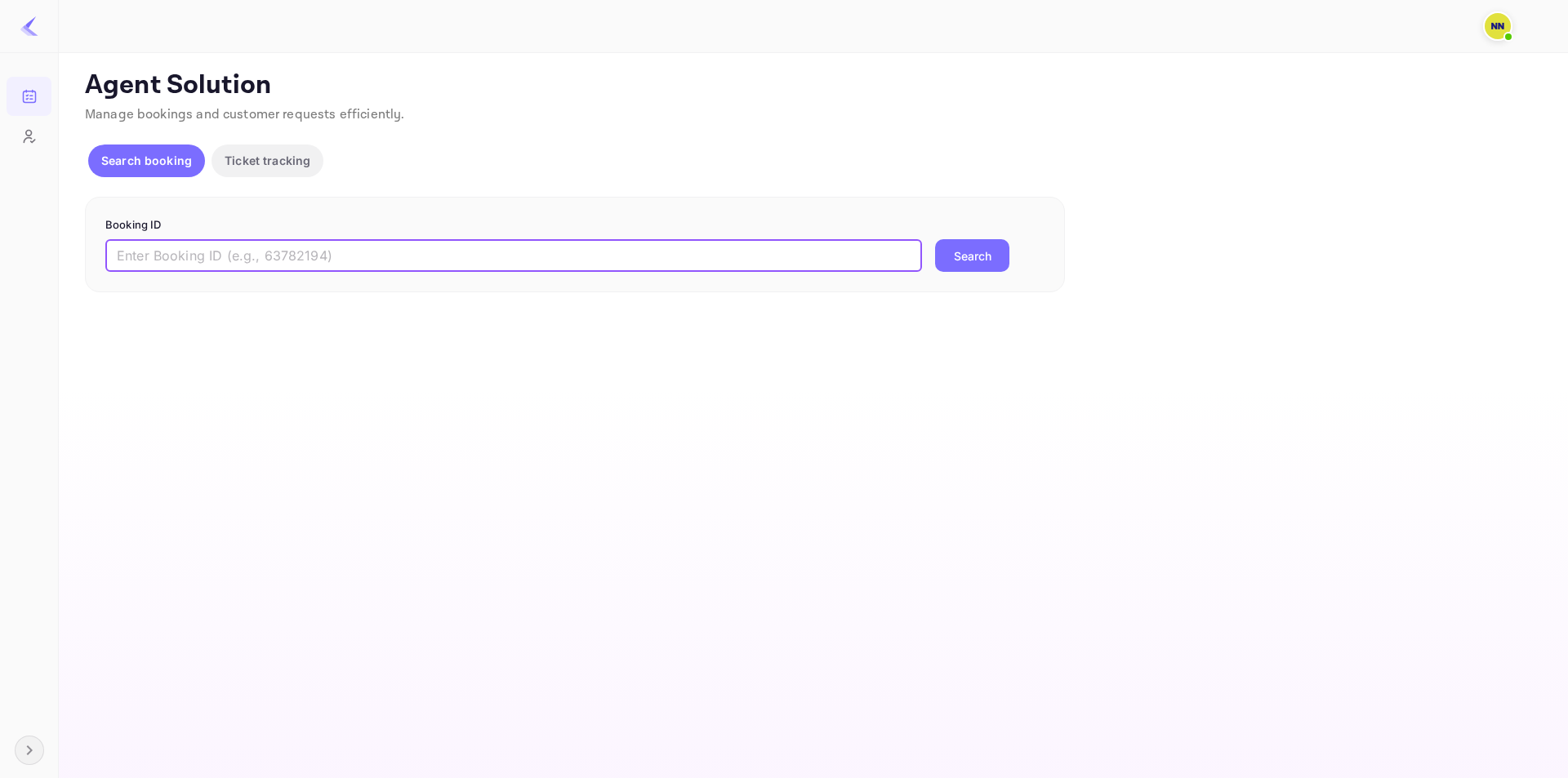
type input "6315270"
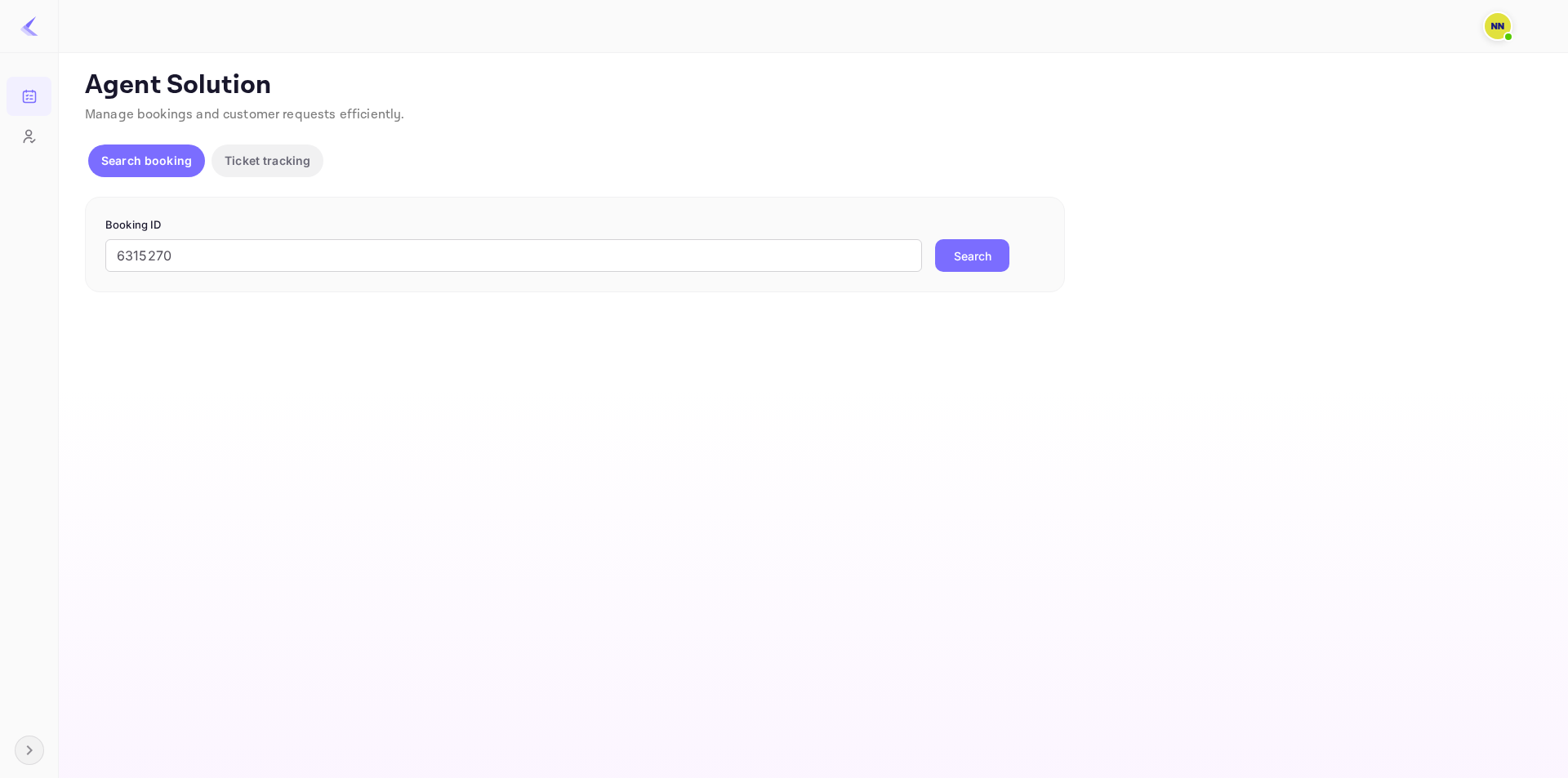
click at [963, 260] on button "Search" at bounding box center [972, 255] width 75 height 33
click at [42, 132] on div "Customers" at bounding box center [29, 136] width 45 height 39
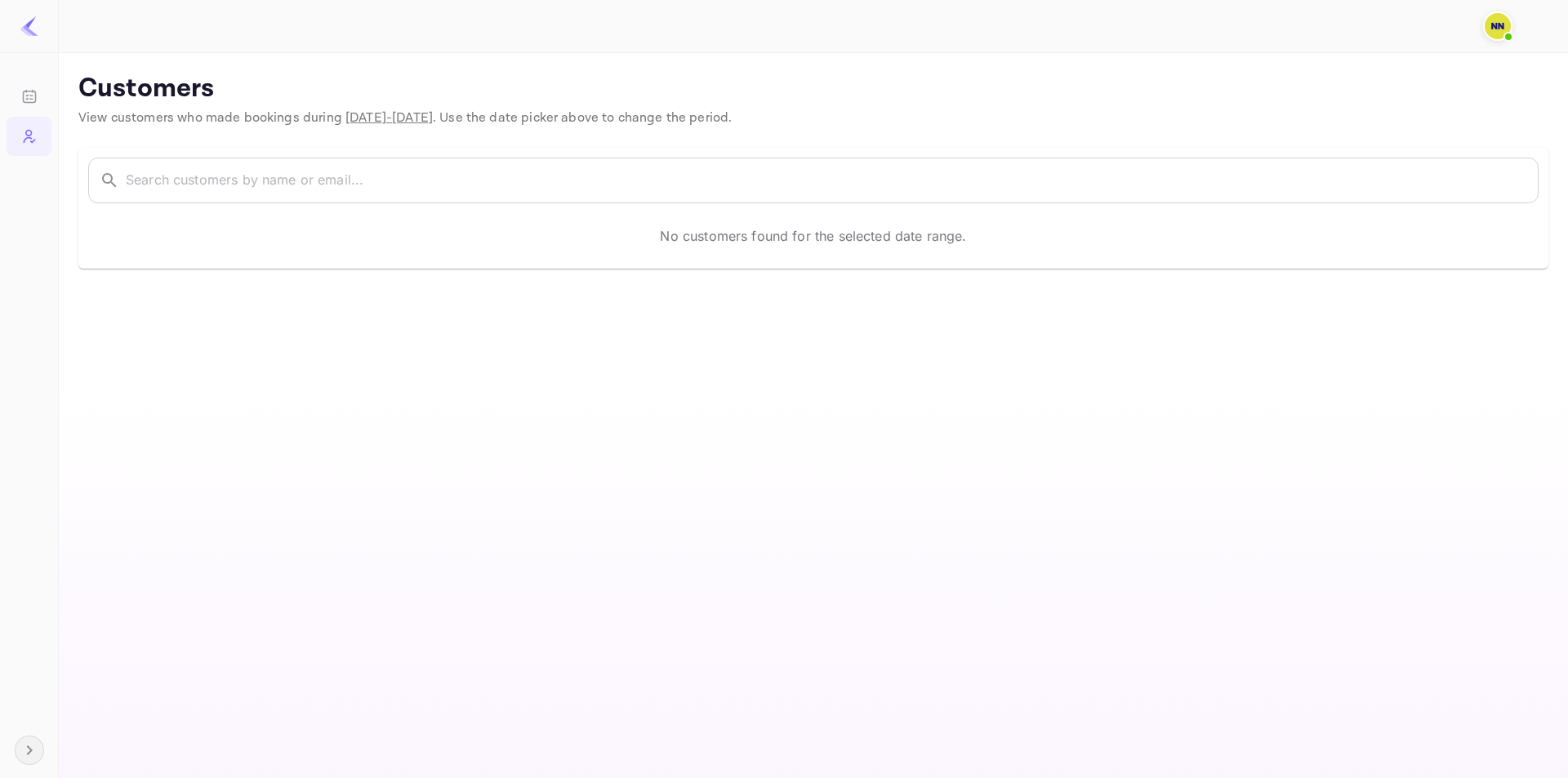
click at [1062, 229] on div "No customers found for the selected date range." at bounding box center [813, 236] width 1451 height 46
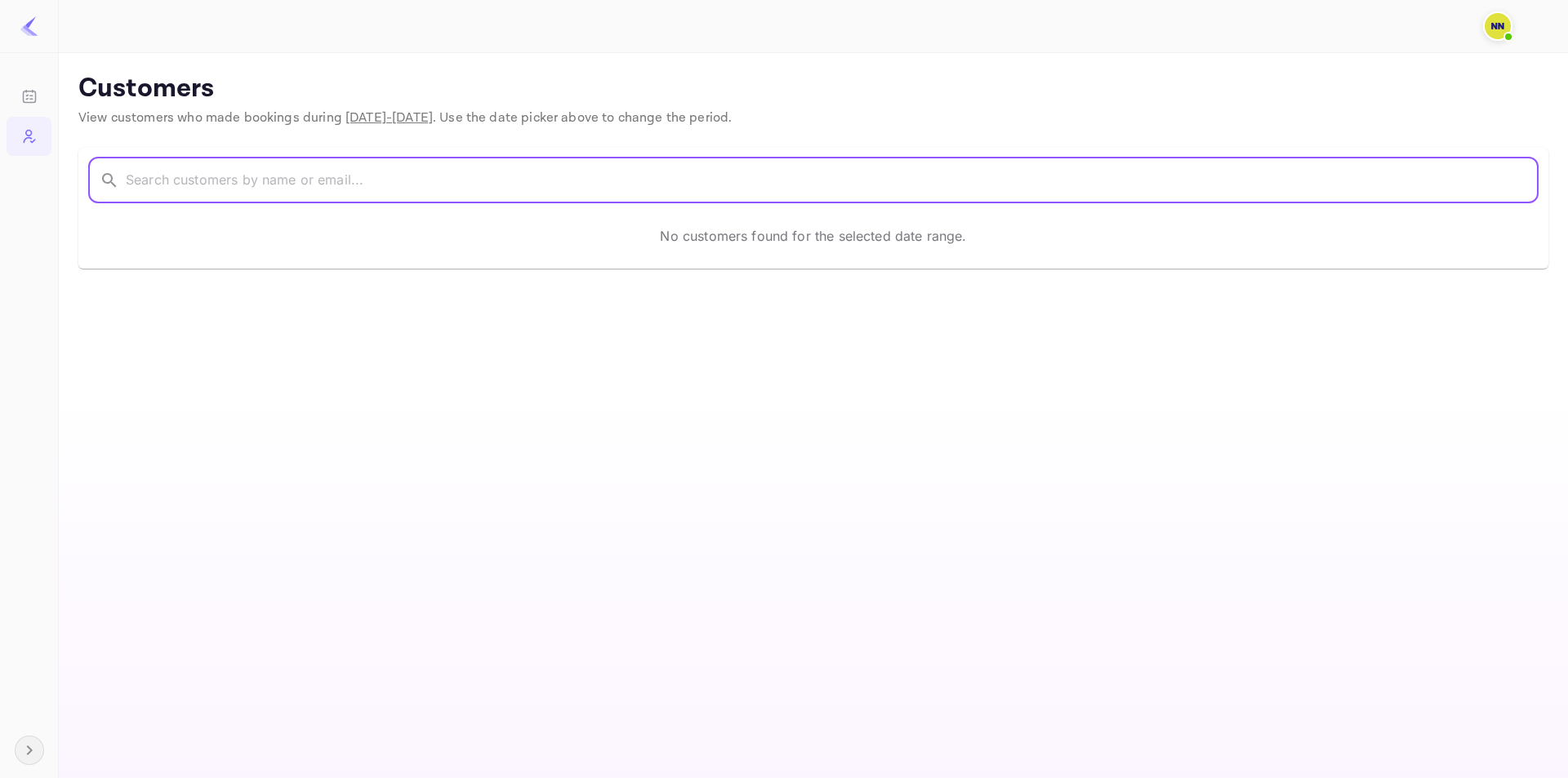
click at [1024, 177] on input "text" at bounding box center [832, 180] width 1413 height 46
paste input "1702251406584518"
type input "1702251406584518"
click at [288, 167] on input "text" at bounding box center [832, 180] width 1413 height 46
paste input "6315270"
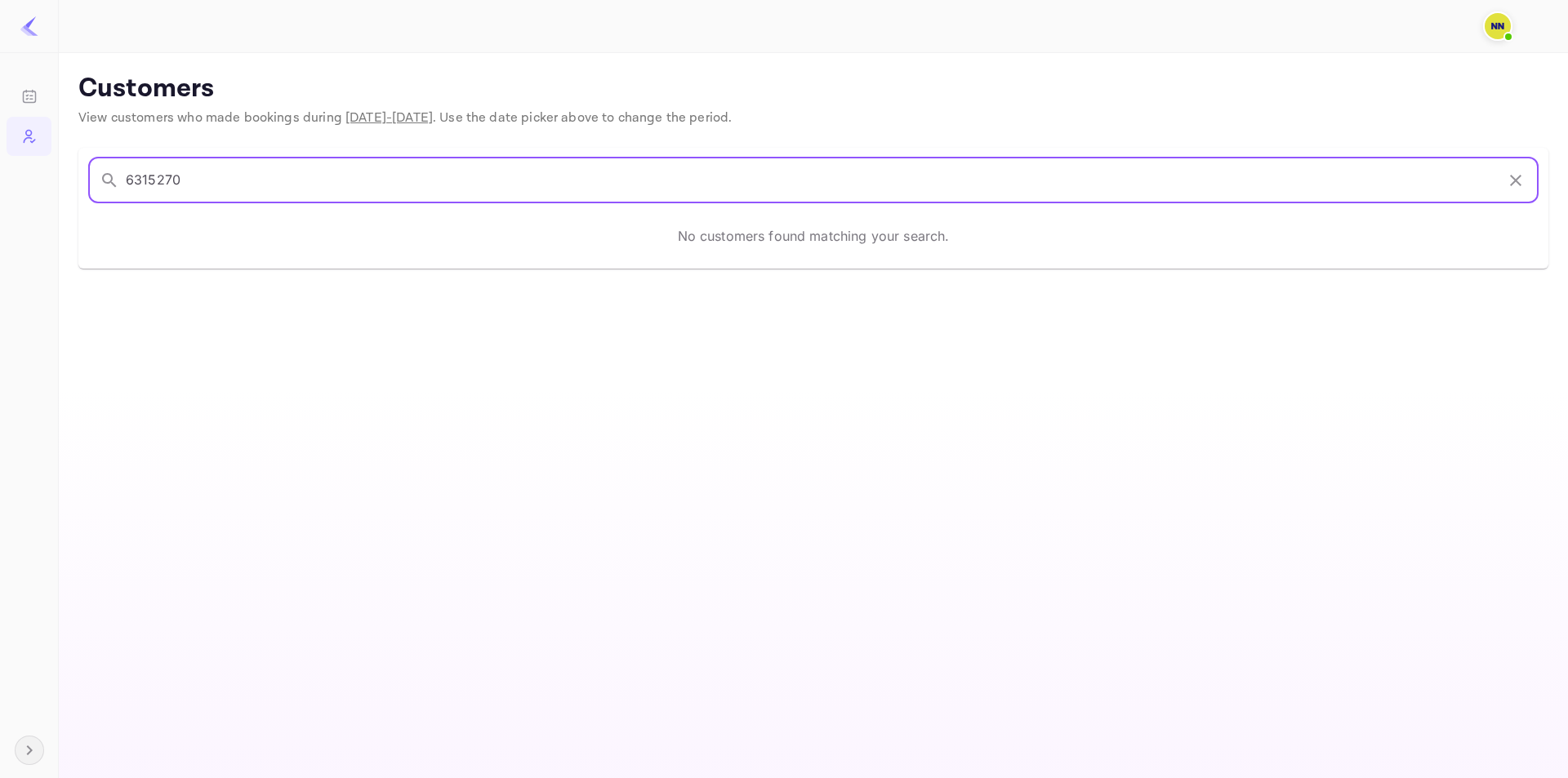
type input "6315270"
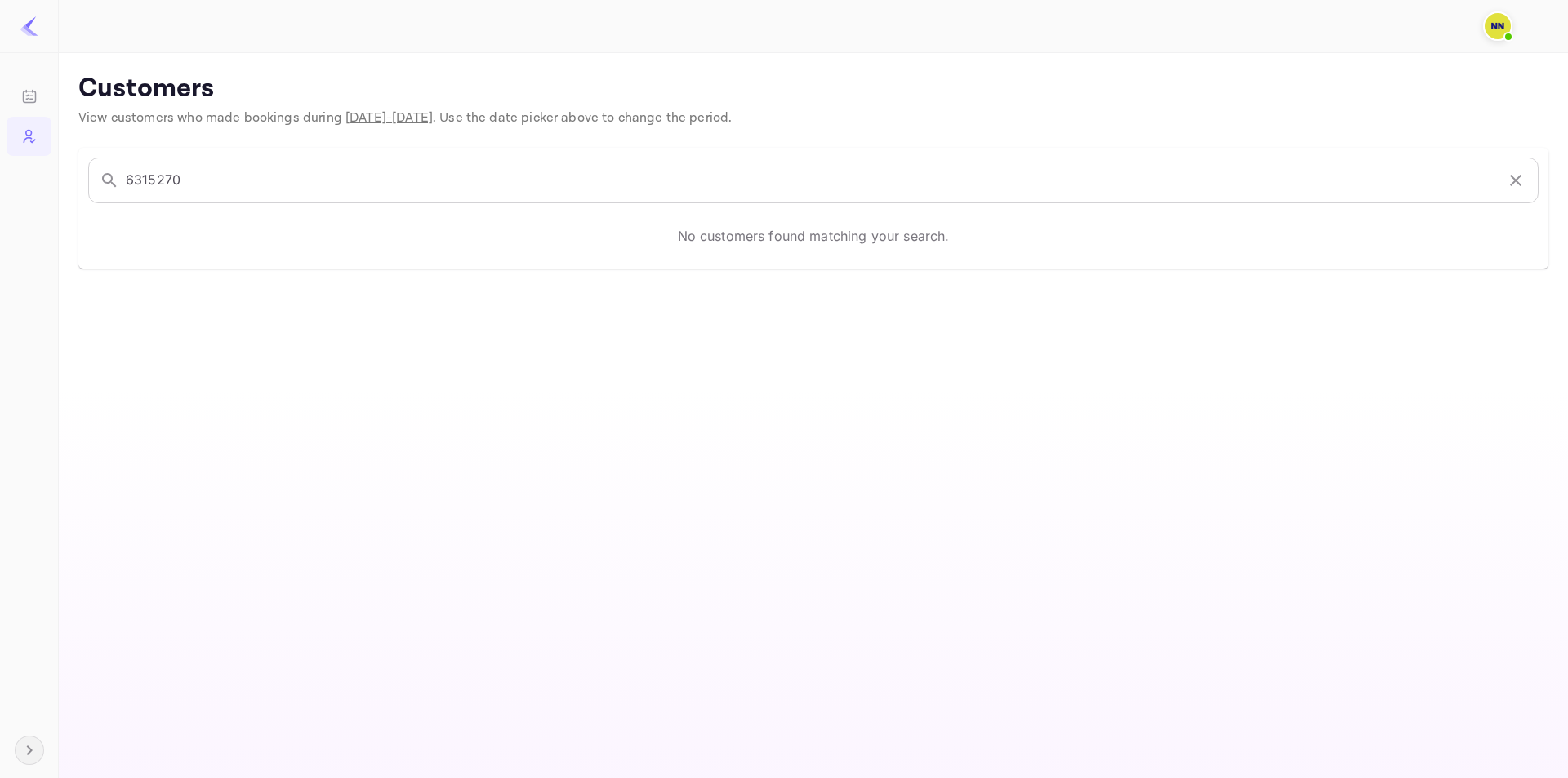
click at [28, 33] on img at bounding box center [28, 26] width 19 height 19
click at [31, 28] on img at bounding box center [28, 26] width 19 height 19
click at [1503, 19] on img at bounding box center [1498, 26] width 26 height 26
click at [1352, 152] on div "Help center" at bounding box center [1398, 158] width 227 height 36
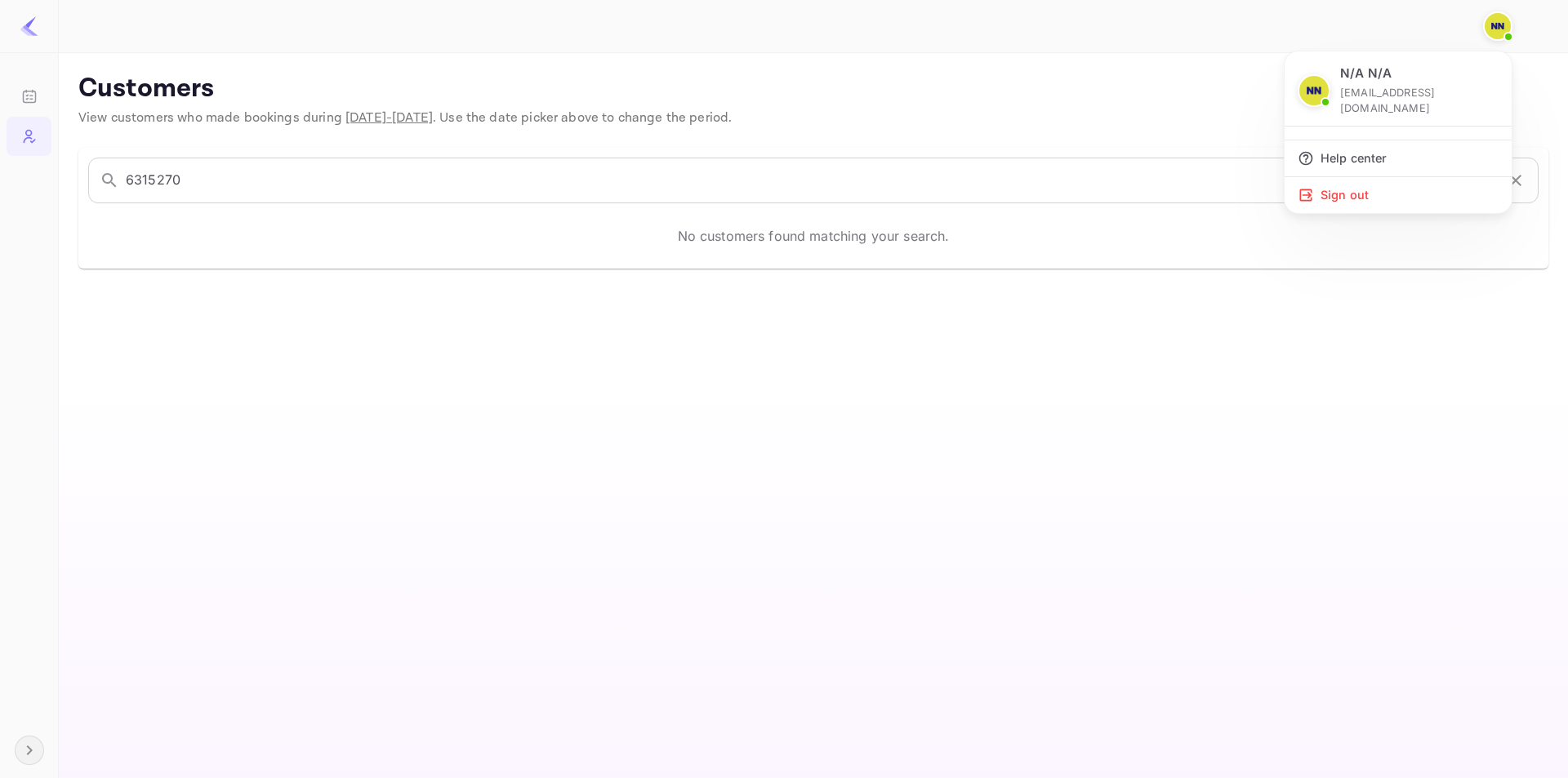
click at [43, 94] on div at bounding box center [784, 389] width 1568 height 778
click at [27, 93] on icon "Bookings" at bounding box center [29, 96] width 17 height 17
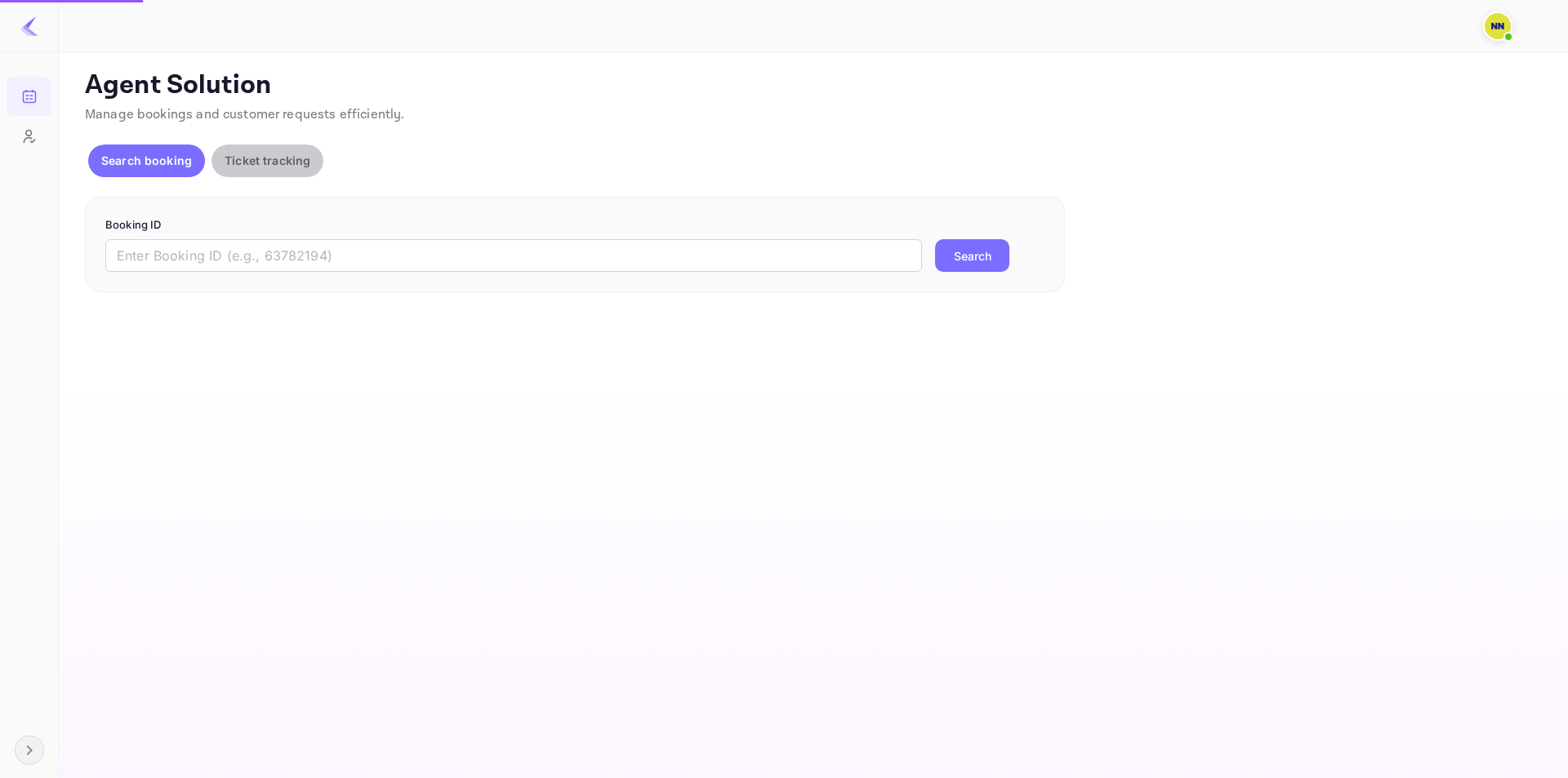
click at [235, 162] on p "Ticket tracking" at bounding box center [267, 160] width 85 height 17
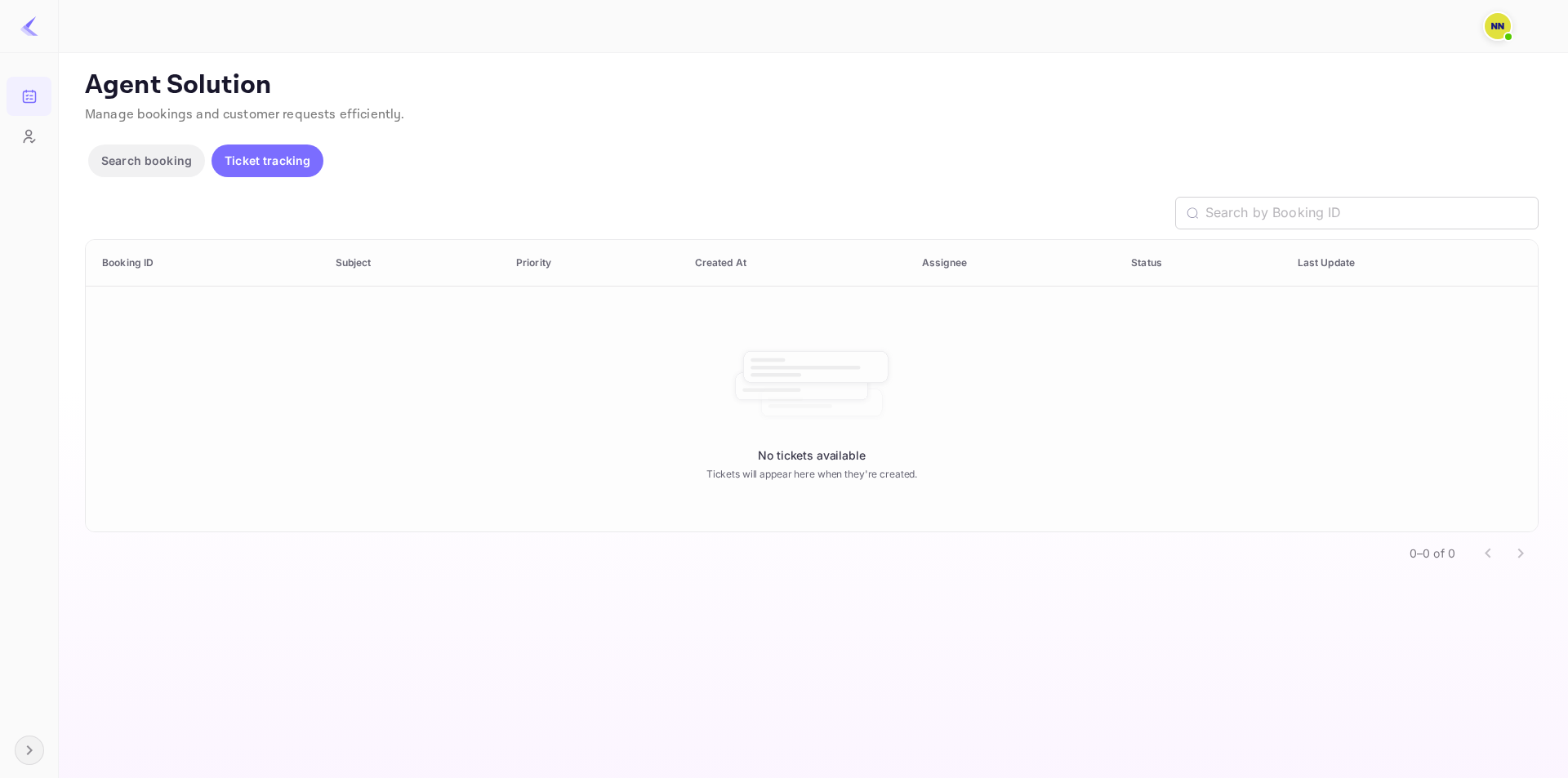
click at [1210, 352] on div "No tickets available Tickets will appear here when they're created." at bounding box center [812, 409] width 1452 height 245
click at [1291, 214] on input "text" at bounding box center [1372, 213] width 333 height 33
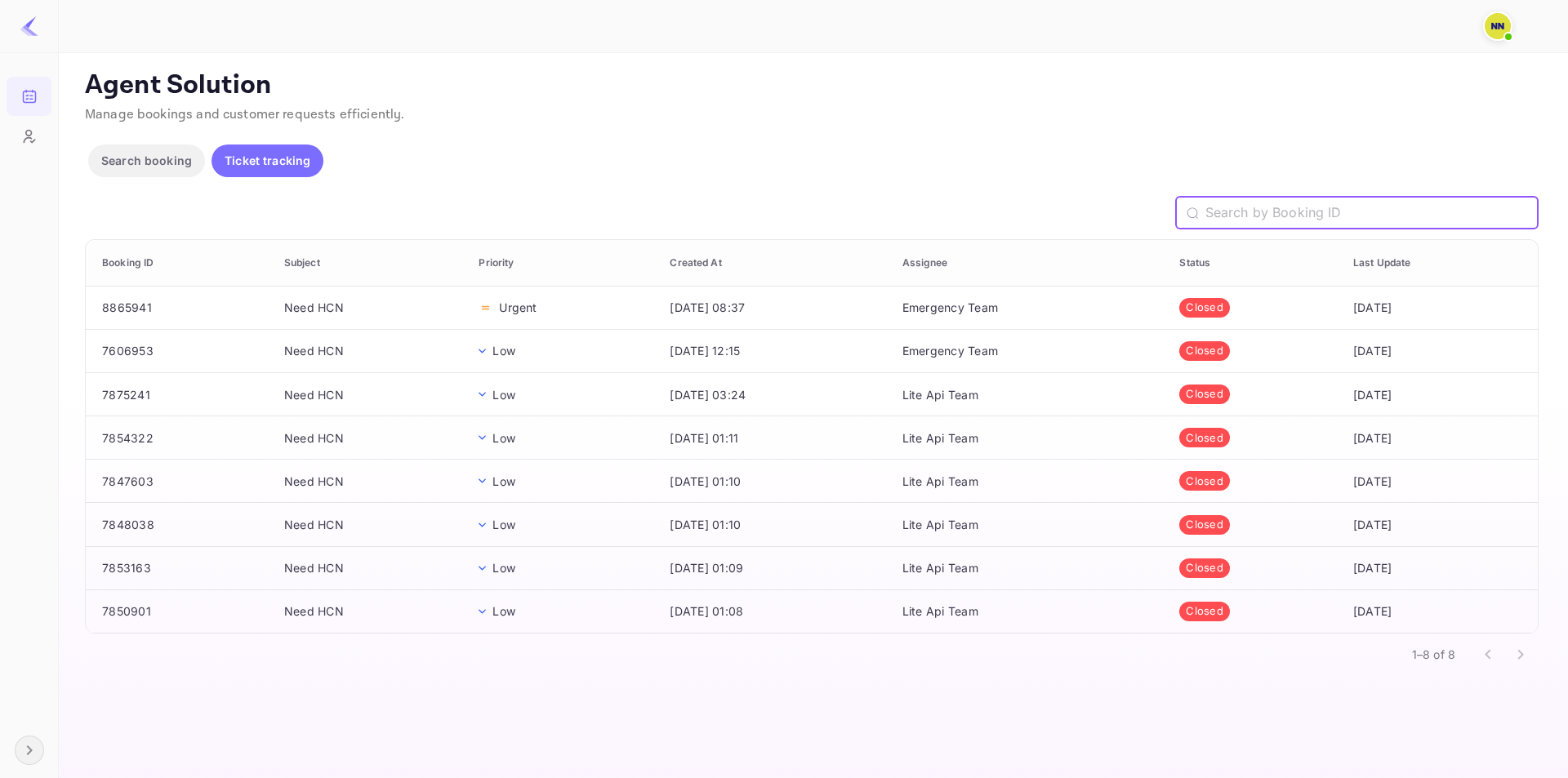
drag, startPoint x: 1291, startPoint y: 214, endPoint x: 1163, endPoint y: 229, distance: 128.9
click at [1163, 229] on div "​ Booking ID Subject Priority Created At Assignee Status Last Update 8865941 Ne…" at bounding box center [812, 436] width 1454 height 479
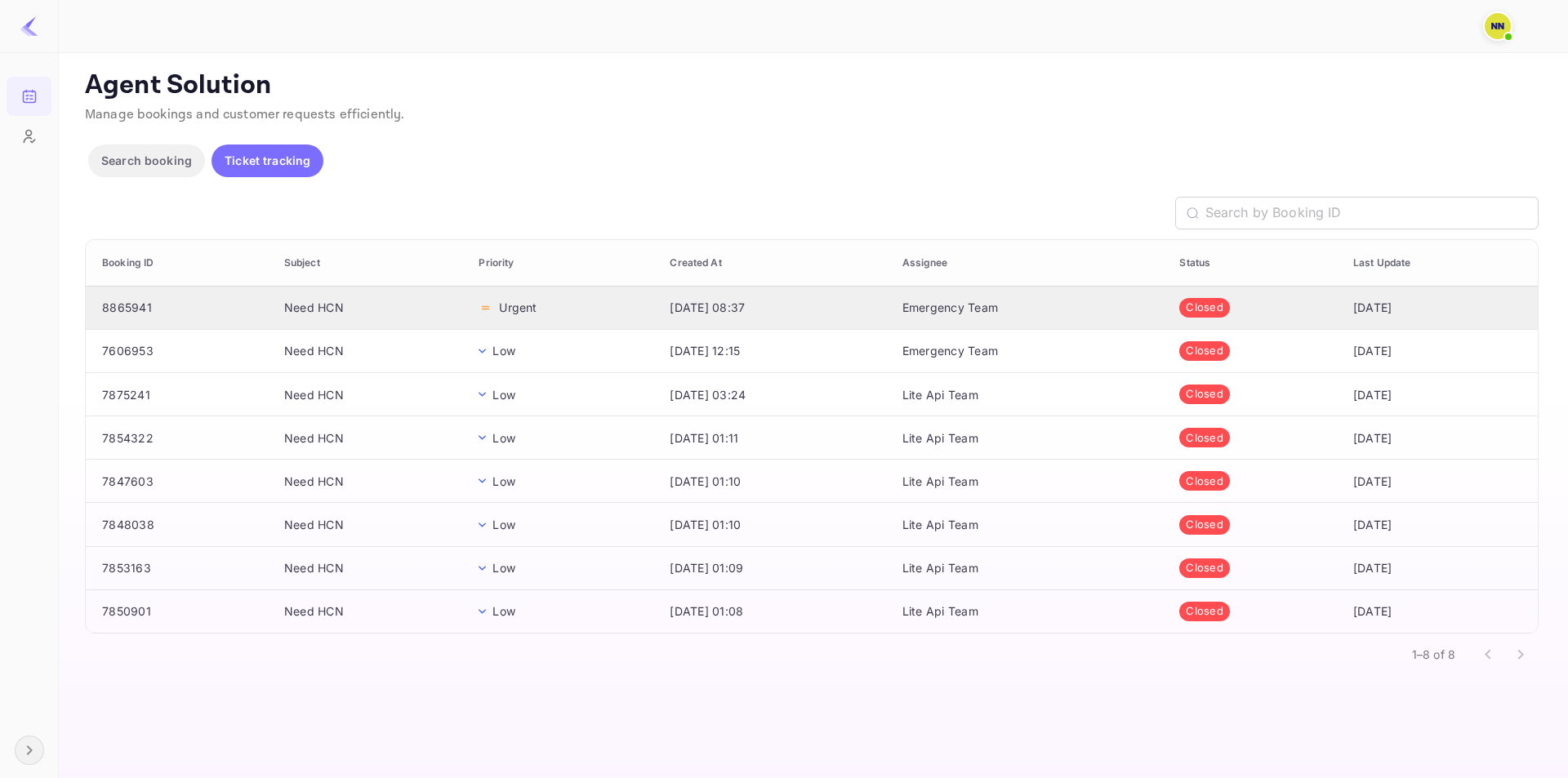
click at [549, 310] on div "Urgent" at bounding box center [560, 307] width 165 height 17
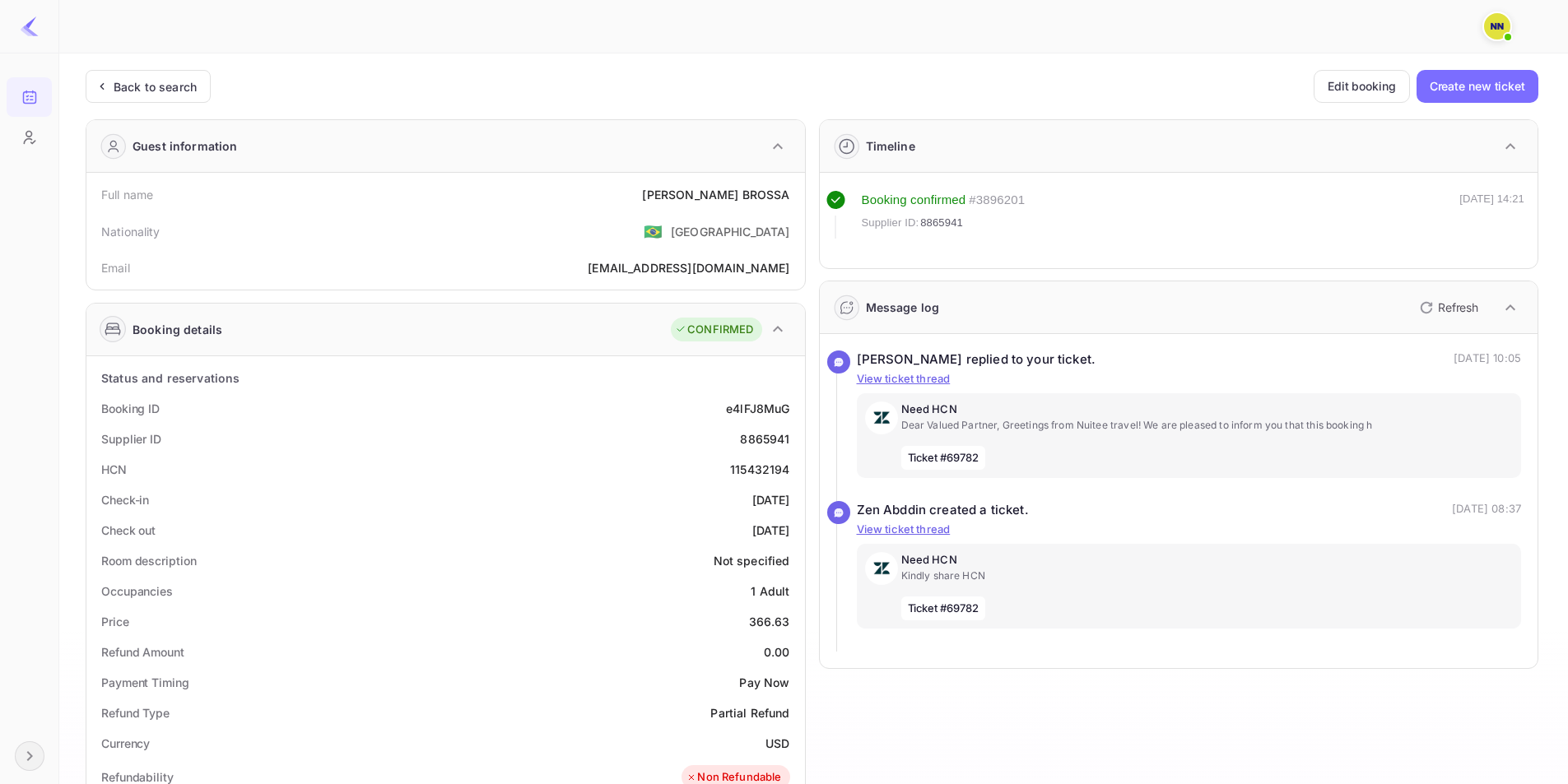
click at [1360, 68] on div "Unsaved Changes Ticket Affiliate URL https://www.nuitee.com/ Business partner n…" at bounding box center [803, 664] width 1489 height 1222
click at [1354, 79] on button "Edit booking" at bounding box center [1361, 86] width 96 height 33
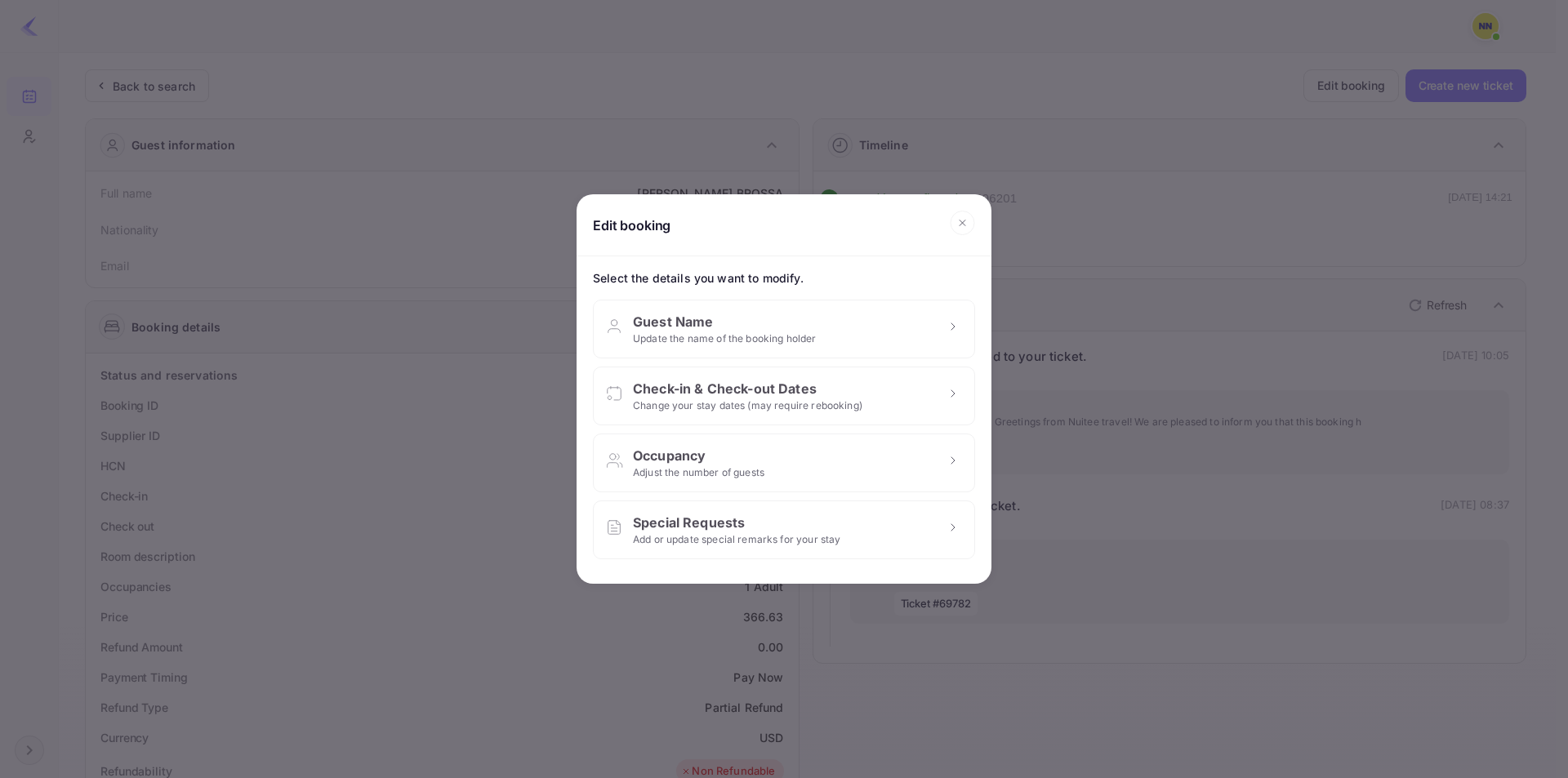
click at [961, 219] on icon at bounding box center [962, 223] width 25 height 24
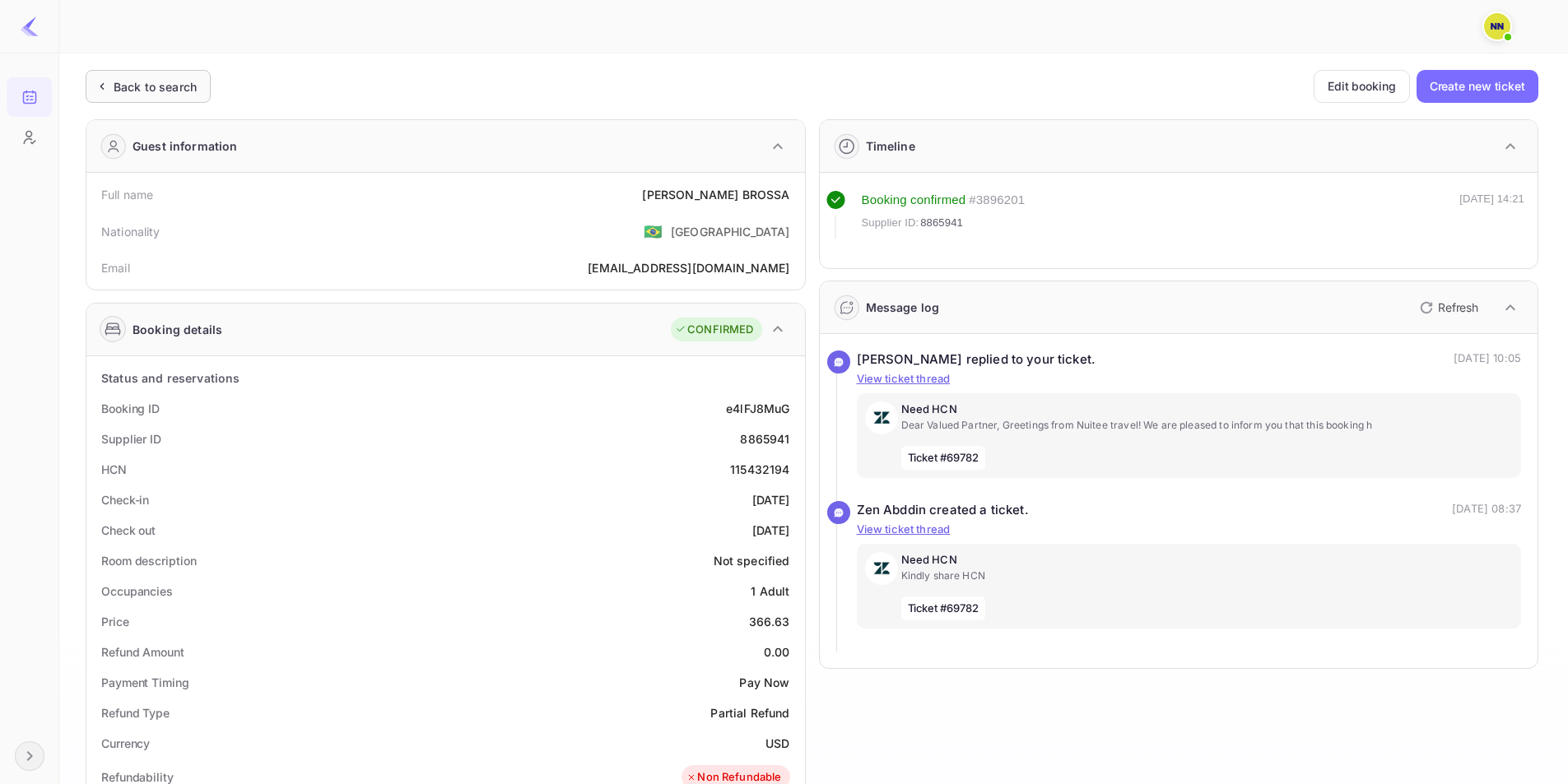
click at [181, 90] on div "Back to search" at bounding box center [155, 87] width 83 height 17
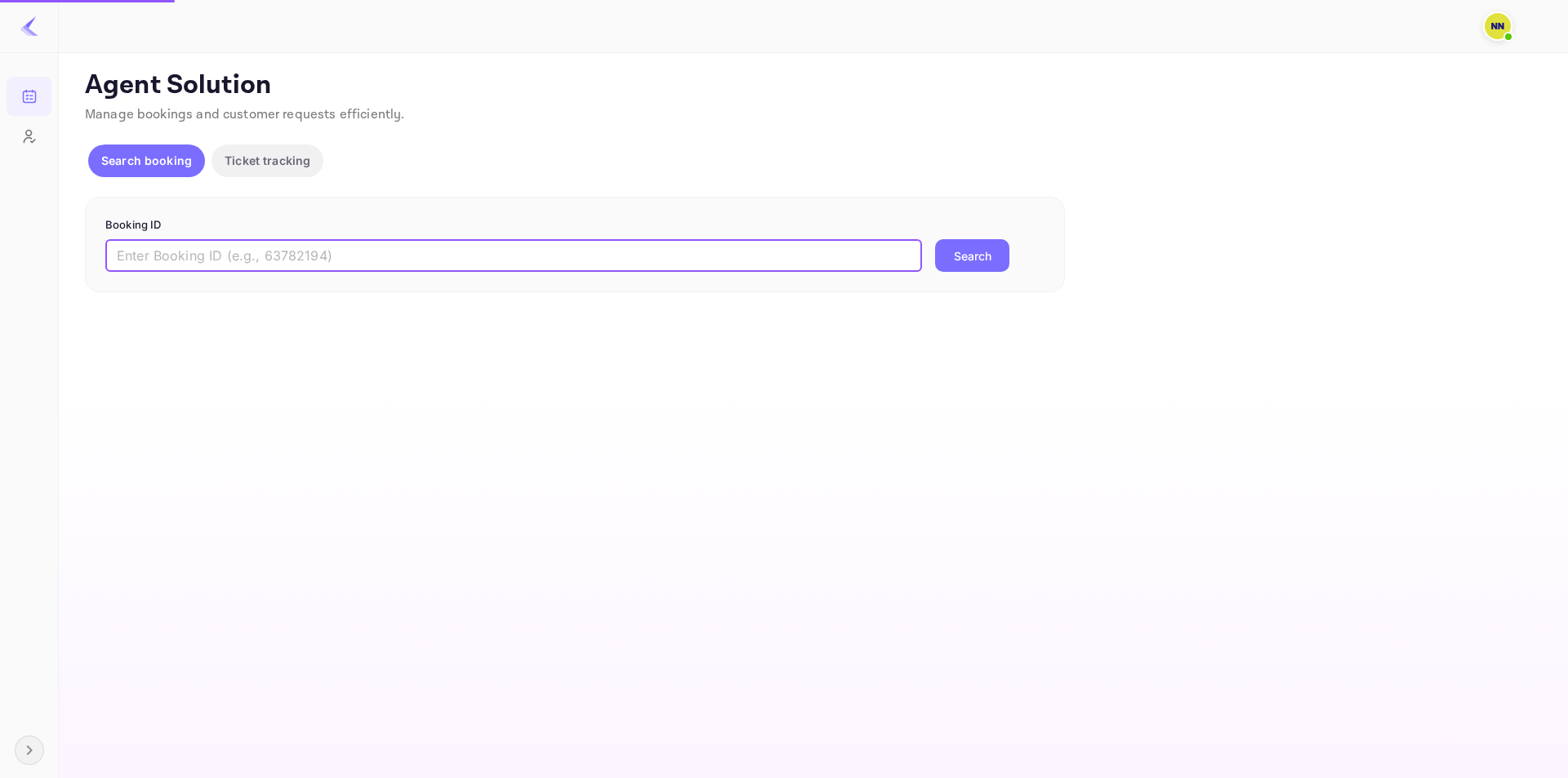
click at [219, 256] on input "text" at bounding box center [513, 255] width 817 height 33
paste input "6315270"
type input "6315270"
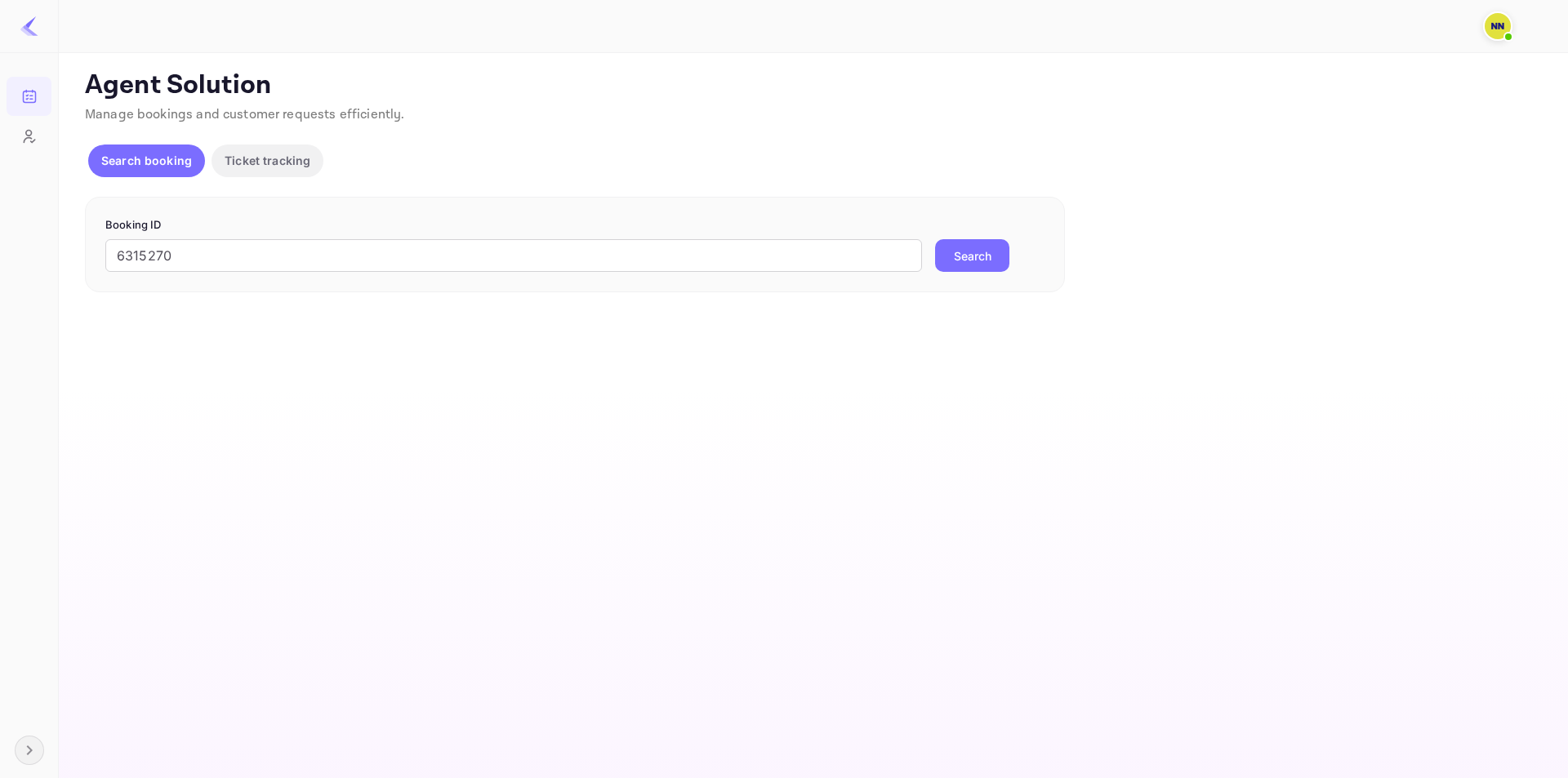
click at [973, 255] on button "Search" at bounding box center [972, 255] width 75 height 33
click at [189, 247] on input "6315270" at bounding box center [513, 255] width 817 height 33
click at [986, 264] on button "Search" at bounding box center [972, 255] width 75 height 33
click at [24, 15] on div at bounding box center [29, 26] width 26 height 26
click at [34, 28] on img at bounding box center [28, 26] width 19 height 19
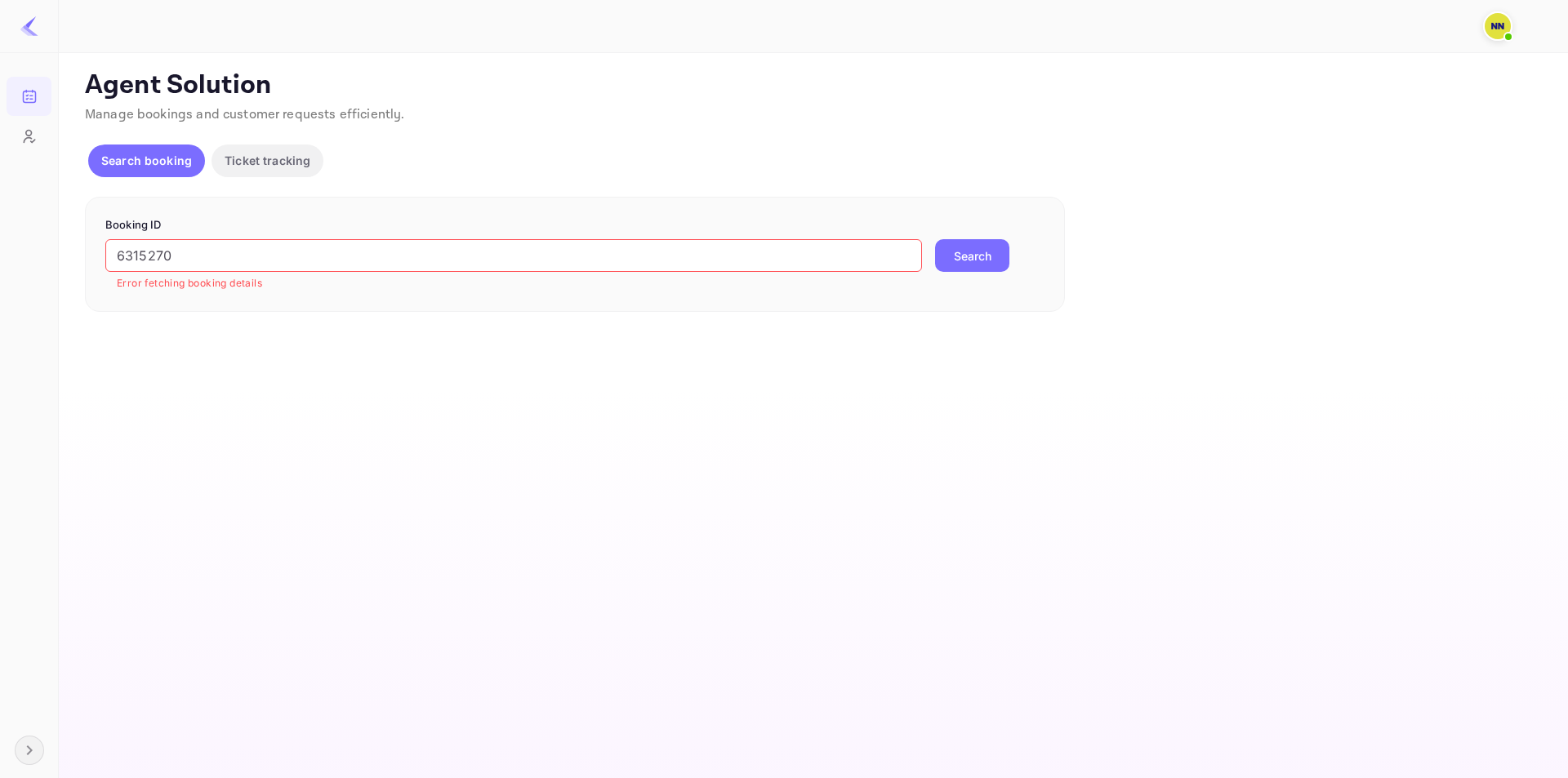
click at [34, 29] on img at bounding box center [28, 26] width 19 height 19
click at [39, 763] on div at bounding box center [29, 768] width 59 height 19
click at [35, 765] on div at bounding box center [29, 768] width 59 height 19
click at [34, 757] on icon "Expand navigation" at bounding box center [28, 750] width 19 height 19
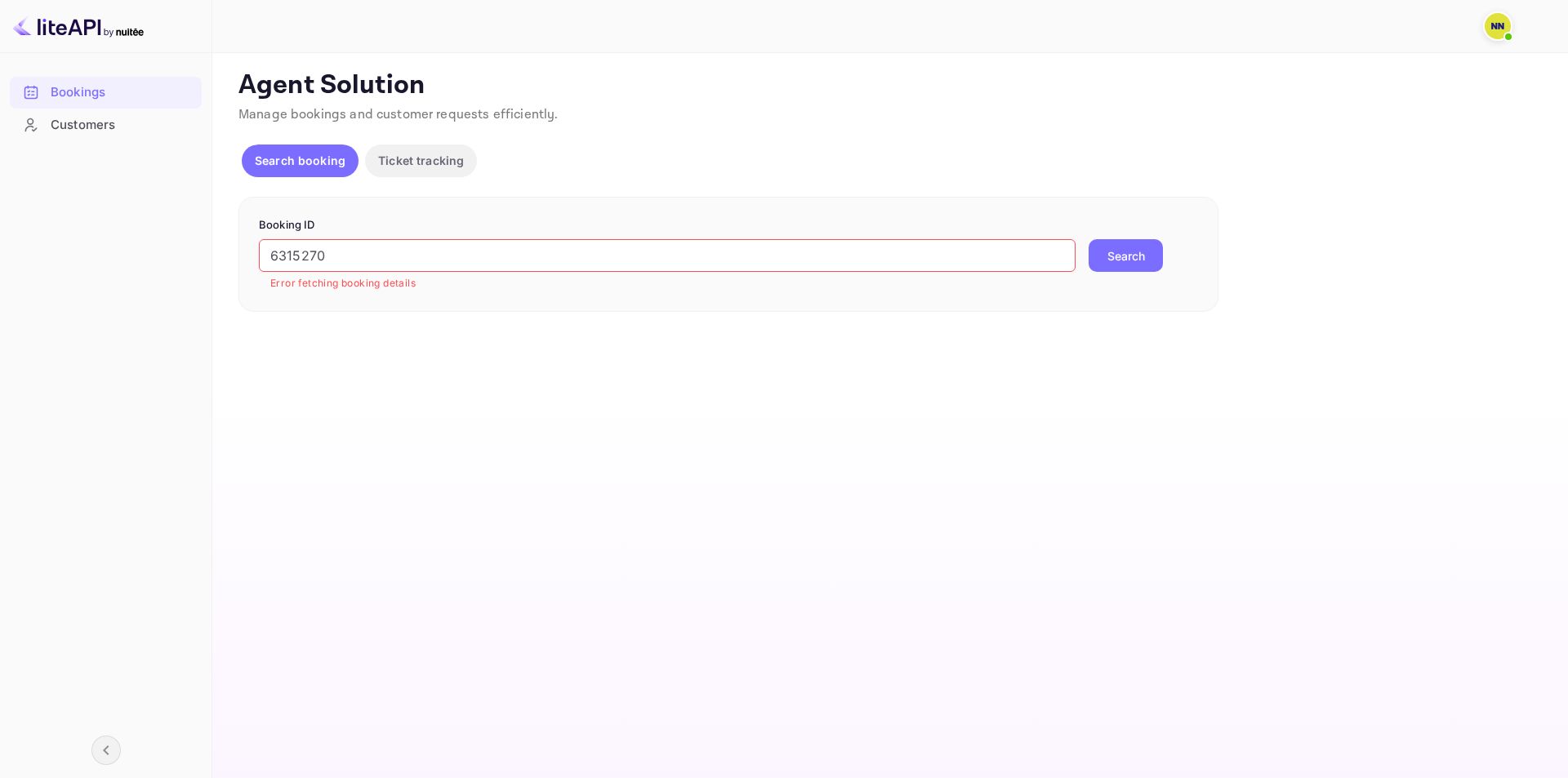
click at [76, 27] on img at bounding box center [79, 26] width 131 height 26
click at [137, 29] on img at bounding box center [79, 26] width 131 height 26
click at [1504, 32] on span at bounding box center [1509, 37] width 17 height 17
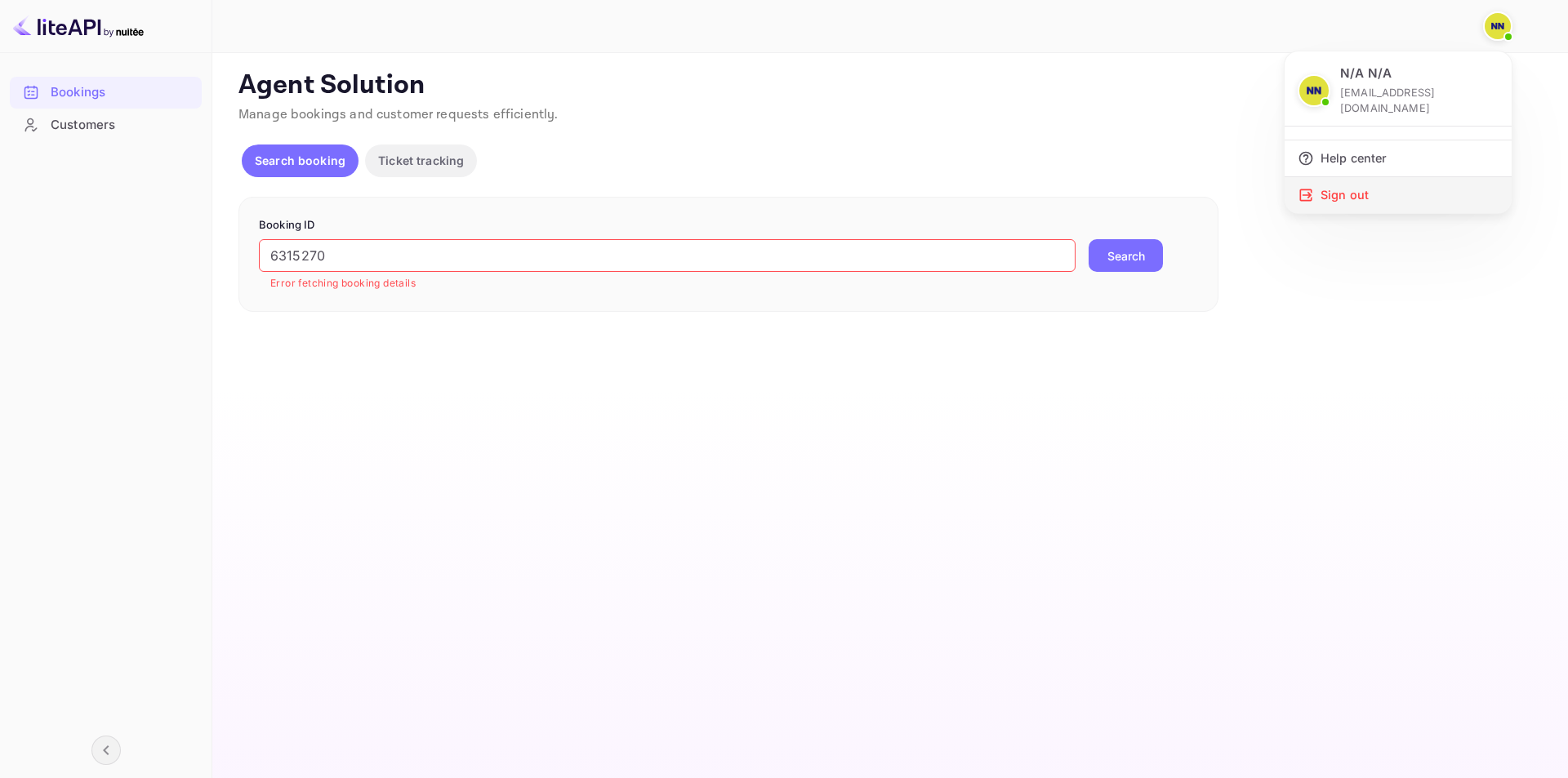
click at [1366, 178] on div "Sign out" at bounding box center [1398, 195] width 227 height 36
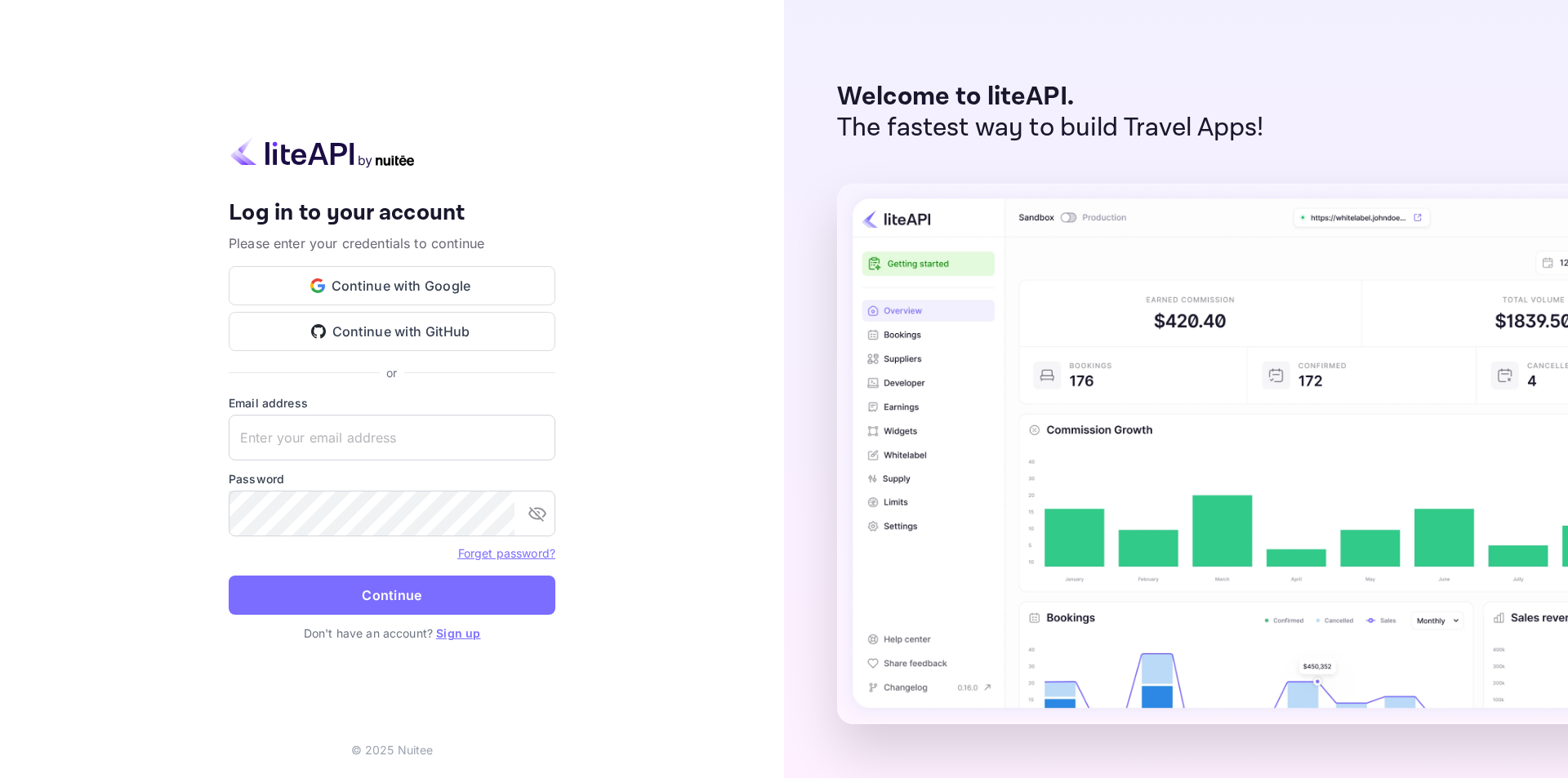
type input "[EMAIL_ADDRESS][DOMAIN_NAME]"
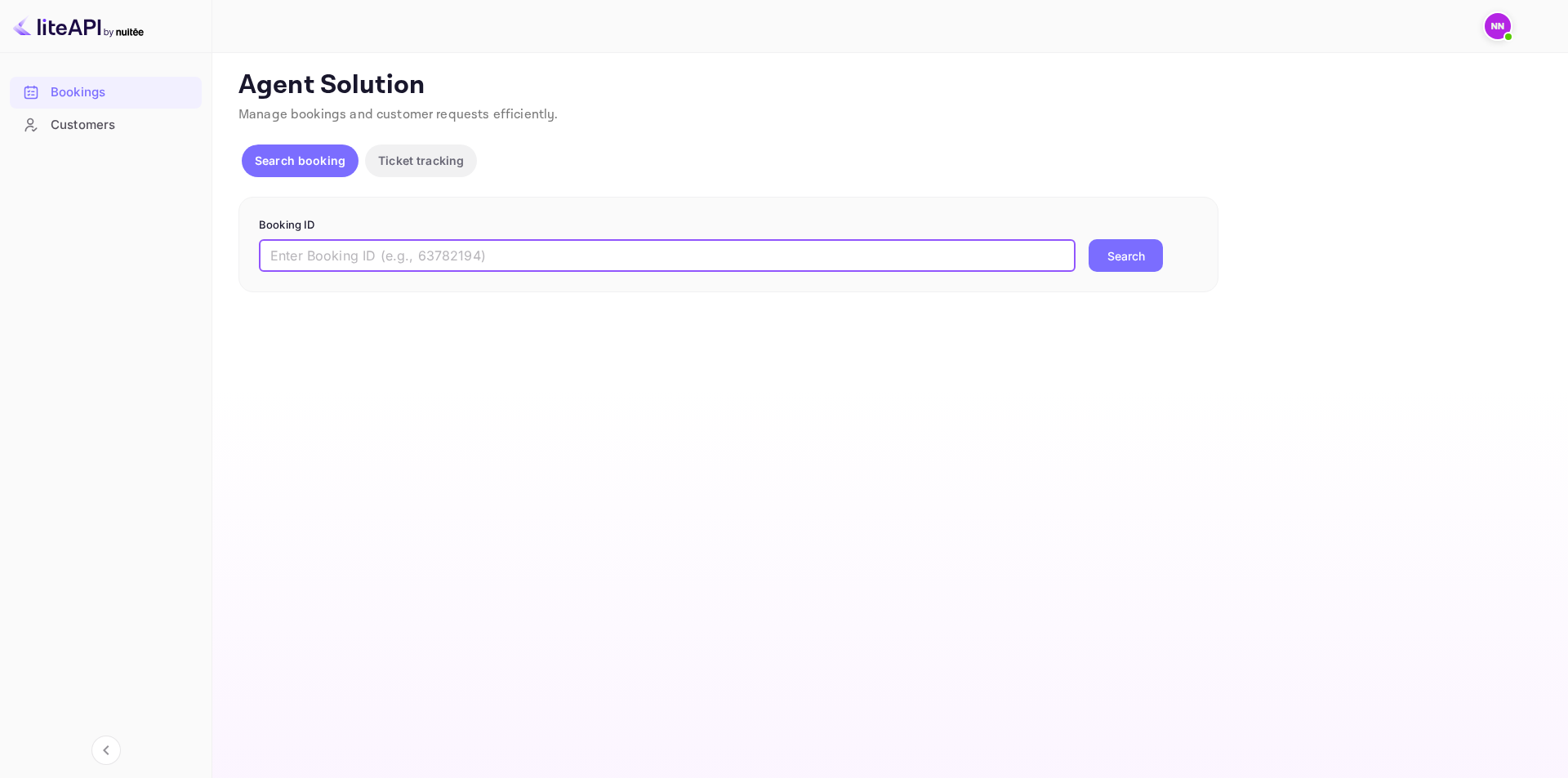
paste input "6315270"
type input "6315270"
